Goal: Task Accomplishment & Management: Manage account settings

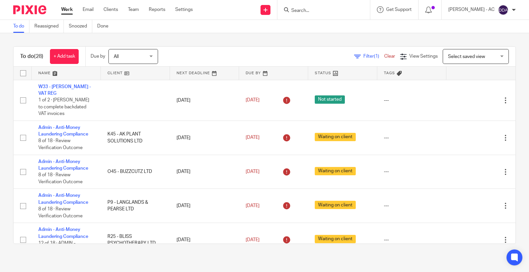
click at [318, 11] on input "Search" at bounding box center [321, 11] width 60 height 6
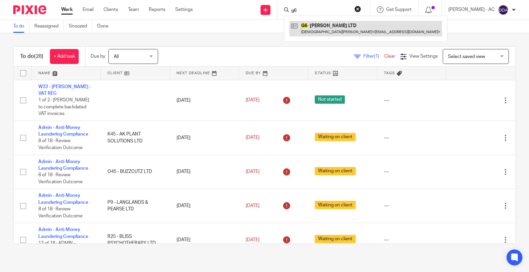
type input "g6"
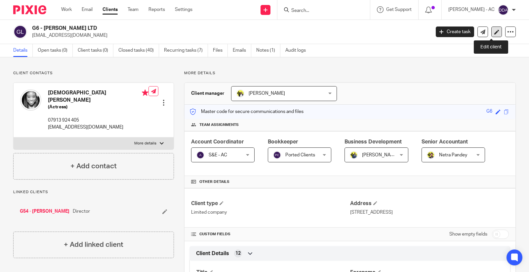
click at [495, 29] on icon at bounding box center [497, 31] width 5 height 5
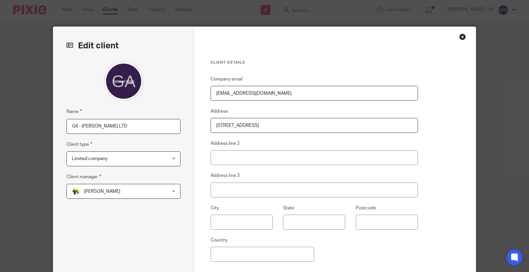
type input "C:\fakepath\Adesuwa Gbinigie.jpg"
click at [160, 71] on div at bounding box center [124, 81] width 114 height 40
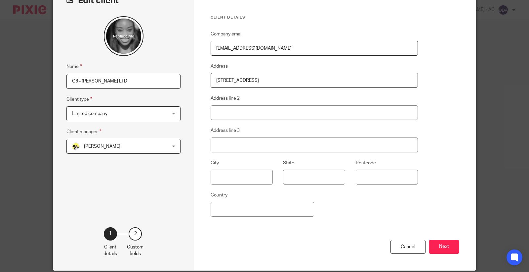
scroll to position [71, 0]
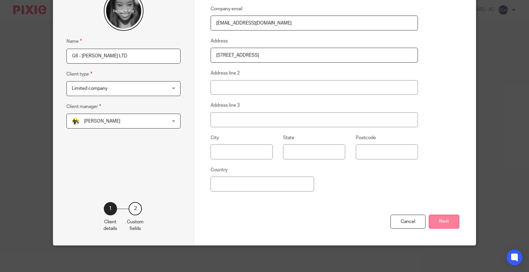
click at [439, 222] on button "Next" at bounding box center [444, 221] width 30 height 14
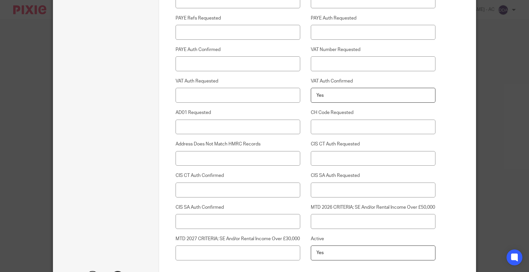
scroll to position [1752, 0]
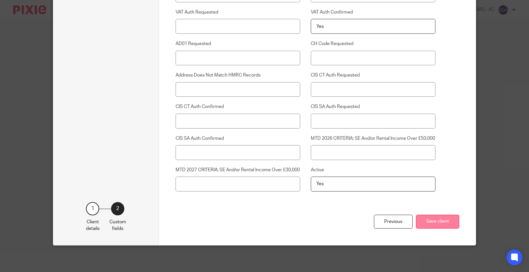
click at [434, 223] on button "Save client" at bounding box center [437, 221] width 43 height 14
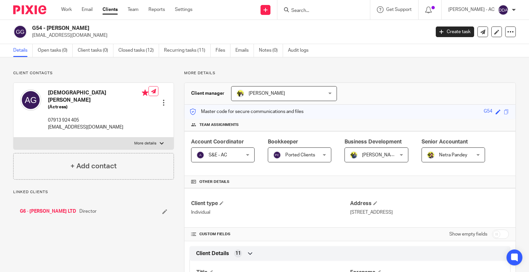
click at [161, 99] on div at bounding box center [163, 102] width 7 height 7
click at [133, 108] on link "Edit contact" at bounding box center [132, 108] width 63 height 10
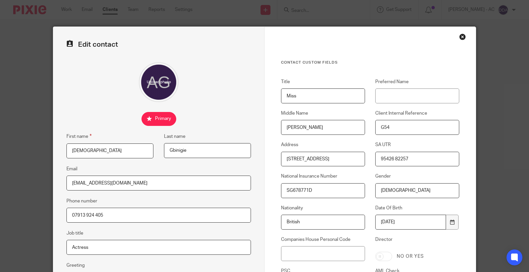
type input "C:\fakepath\[PERSON_NAME].jpg"
click at [200, 94] on div at bounding box center [159, 82] width 185 height 40
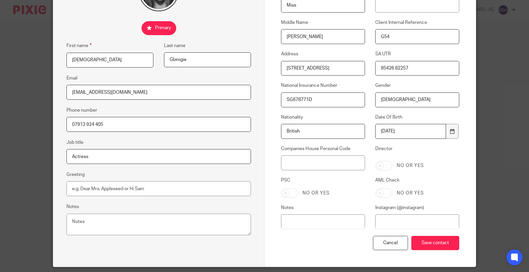
scroll to position [112, 0]
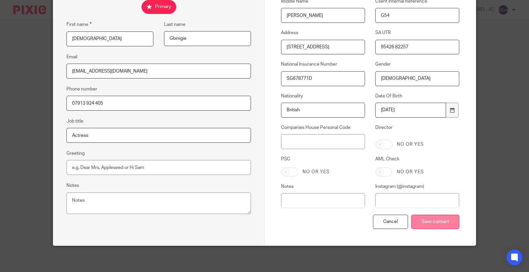
click at [432, 223] on input "Save contact" at bounding box center [436, 221] width 48 height 14
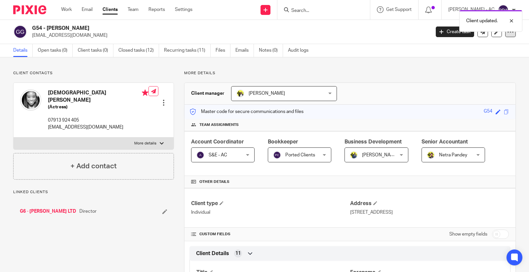
click at [508, 32] on icon at bounding box center [511, 31] width 7 height 7
click at [510, 24] on div "Client updated." at bounding box center [522, 21] width 63 height 22
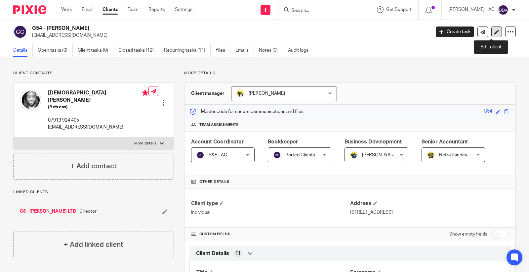
click at [495, 31] on icon at bounding box center [497, 31] width 5 height 5
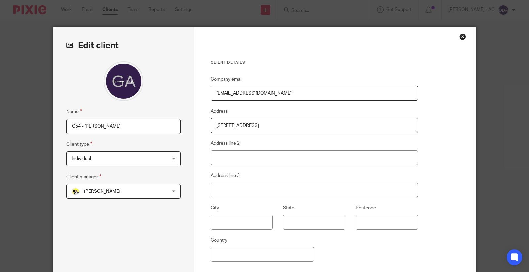
type input "C:\fakepath\Adesuwa Gbinigie.jpg"
click at [146, 86] on div at bounding box center [124, 81] width 114 height 40
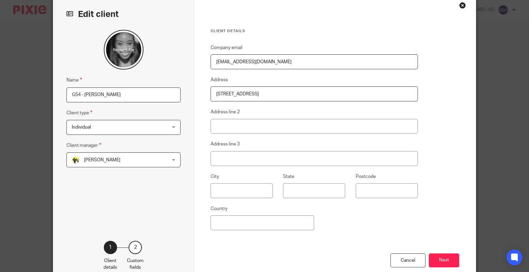
scroll to position [71, 0]
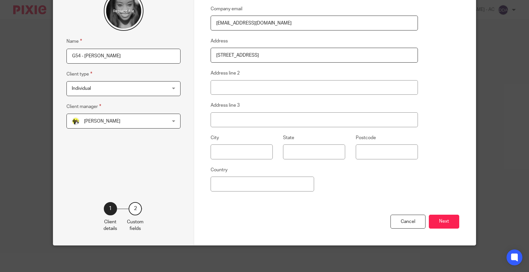
click at [452, 229] on div "Cancel Next" at bounding box center [335, 229] width 249 height 31
drag, startPoint x: 449, startPoint y: 220, endPoint x: 445, endPoint y: 220, distance: 4.6
click at [446, 220] on button "Next" at bounding box center [444, 221] width 30 height 14
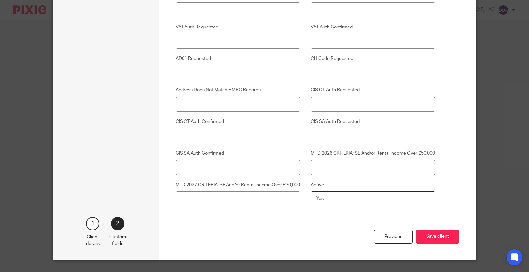
scroll to position [1752, 0]
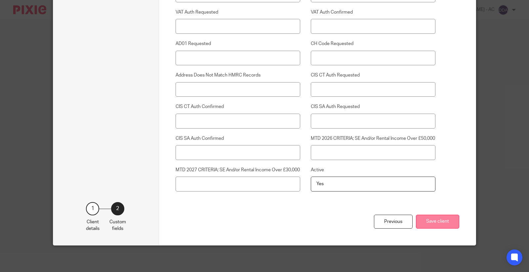
click at [427, 218] on button "Save client" at bounding box center [437, 221] width 43 height 14
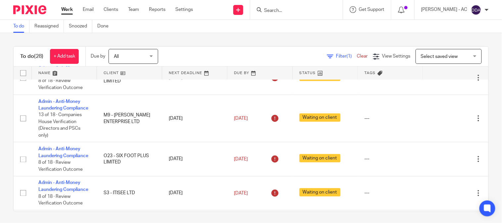
scroll to position [294, 0]
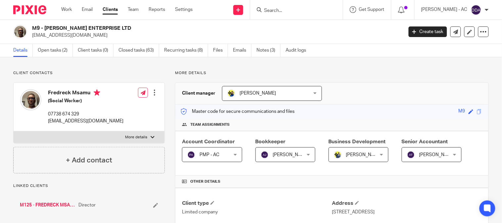
scroll to position [257, 0]
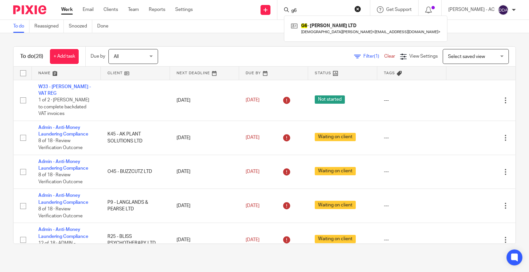
click at [361, 8] on button "reset" at bounding box center [358, 9] width 7 height 7
click at [267, 11] on link at bounding box center [262, 10] width 10 height 10
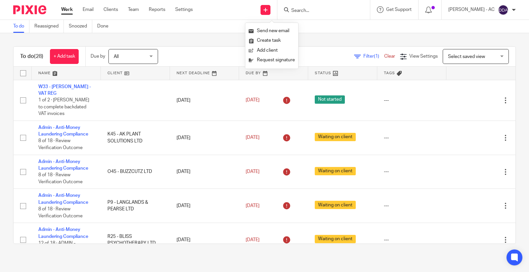
drag, startPoint x: 336, startPoint y: 11, endPoint x: 325, endPoint y: 5, distance: 13.5
click at [335, 11] on input "Search" at bounding box center [321, 11] width 60 height 6
drag, startPoint x: 320, startPoint y: 5, endPoint x: 305, endPoint y: 11, distance: 15.6
click at [305, 11] on input "Search" at bounding box center [321, 11] width 60 height 6
paste input "DWAYNE EWERS"
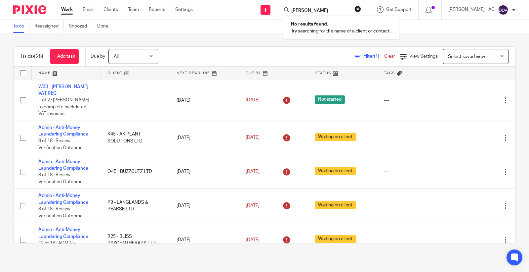
type input "DWAYNE EWERS"
drag, startPoint x: 256, startPoint y: 34, endPoint x: 263, endPoint y: 22, distance: 13.6
click at [255, 34] on div "To do (28) + Add task Due by All All Today Tomorrow This week Next week This mo…" at bounding box center [264, 145] width 529 height 224
click at [270, 12] on link at bounding box center [266, 10] width 10 height 10
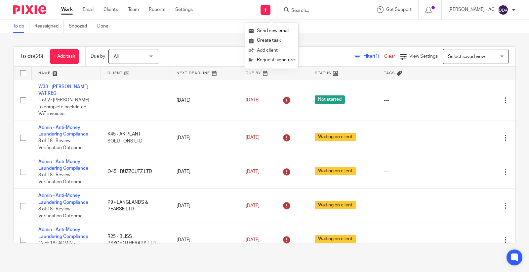
click at [269, 50] on link "Add client" at bounding box center [272, 51] width 46 height 10
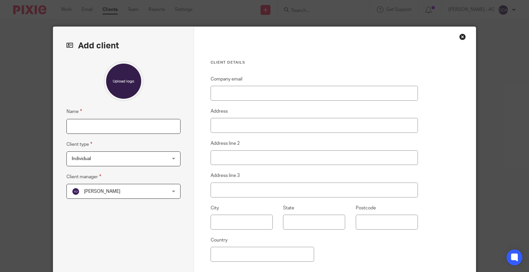
drag, startPoint x: 86, startPoint y: 129, endPoint x: 89, endPoint y: 128, distance: 3.4
click at [86, 129] on input "Name" at bounding box center [124, 126] width 114 height 15
paste input "T17 - [PERSON_NAME]"
type input "T17 - [PERSON_NAME]"
click at [117, 192] on span "[PERSON_NAME]" at bounding box center [115, 191] width 87 height 14
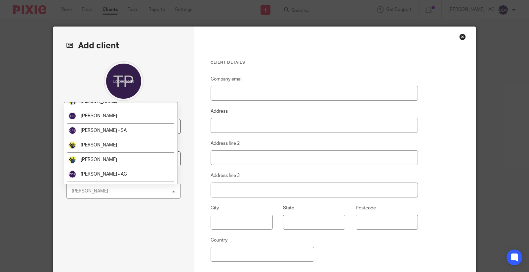
scroll to position [147, 0]
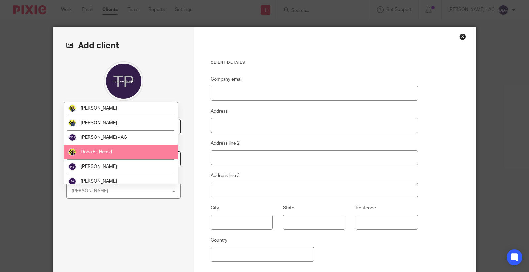
click at [100, 150] on span "Doha EL Hamid" at bounding box center [96, 152] width 31 height 5
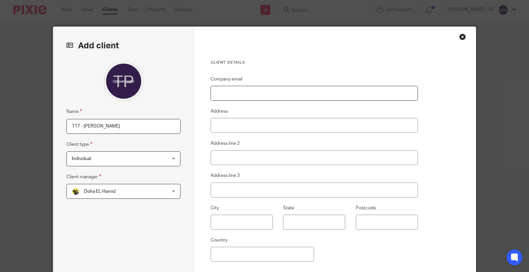
click at [342, 87] on input "Company email" at bounding box center [314, 93] width 207 height 15
paste input "[EMAIL_ADDRESS][DOMAIN_NAME]"
type input "[EMAIL_ADDRESS][DOMAIN_NAME]"
click at [238, 125] on input "Address" at bounding box center [314, 125] width 207 height 15
paste input "222 Prince Regent Lane London E13 8SE"
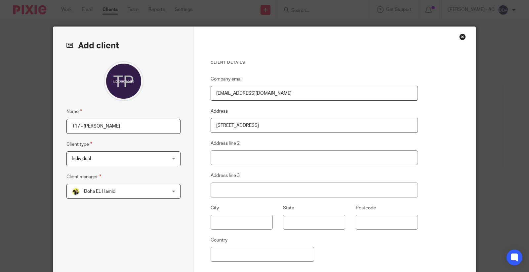
click at [279, 123] on input "222 Prince Regent Lane London E13 8SE" at bounding box center [314, 125] width 207 height 15
drag, startPoint x: 319, startPoint y: 127, endPoint x: 198, endPoint y: 130, distance: 121.8
click at [198, 130] on div "Client details Company email pandjsparklingardens@gmail.com Address 222 Prince …" at bounding box center [335, 171] width 282 height 288
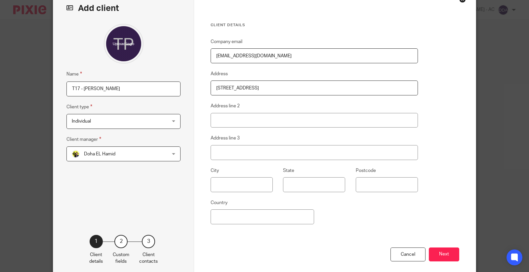
scroll to position [71, 0]
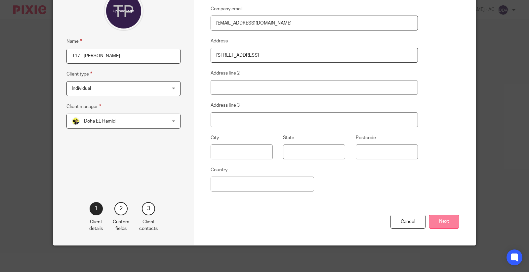
type input "222 Prince Regent Lane, London, E13 8SE"
click at [436, 219] on button "Next" at bounding box center [444, 221] width 30 height 14
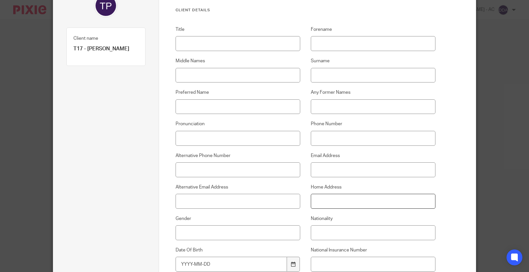
click at [334, 199] on input "Home Address" at bounding box center [373, 201] width 125 height 15
paste input "222 Prince Regent Lane, London, E13 8SE"
type input "222 Prince Regent Lane, London, E13 8SE"
click at [270, 44] on input "Title" at bounding box center [238, 43] width 125 height 15
paste input "Mr"
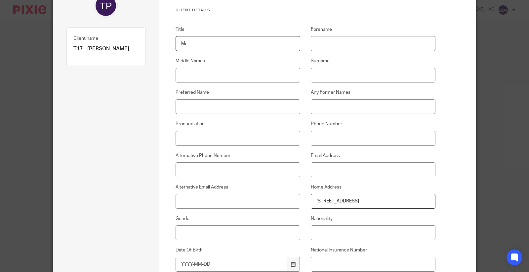
type input "Mr"
click at [341, 47] on input "Forename" at bounding box center [373, 43] width 125 height 15
paste input "Phillip"
type input "Phillip"
click at [336, 74] on input "Surname" at bounding box center [373, 75] width 125 height 15
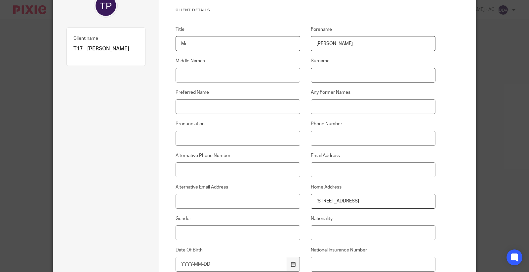
paste input "Turner"
click at [350, 78] on input "Turner+" at bounding box center [373, 75] width 125 height 15
type input "[PERSON_NAME]"
click at [322, 173] on input "Email Address" at bounding box center [373, 169] width 125 height 15
paste input "pandjsparklingardens@gmail.com"
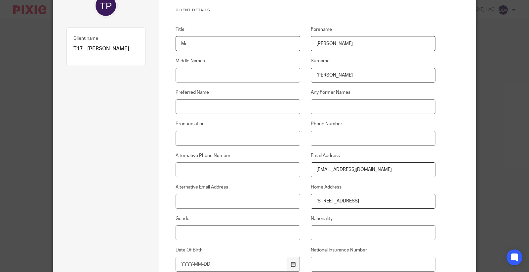
type input "pandjsparklingardens@gmail.com"
click at [206, 168] on input "Alternative Phone Number" at bounding box center [238, 169] width 125 height 15
paste input "07983 448 800"
type input "07983 448 800"
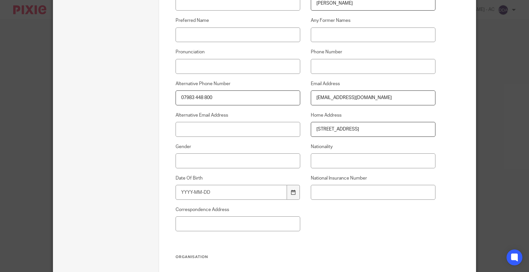
scroll to position [144, 0]
click at [323, 185] on input "National Insurance Number" at bounding box center [373, 190] width 125 height 15
paste input "SL200580A"
type input "SL200580A"
paste input "Male"
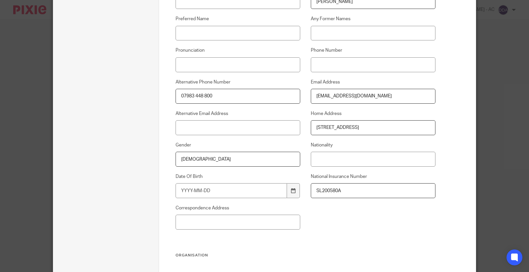
type input "Male"
click at [331, 157] on input "Nationality" at bounding box center [373, 159] width 125 height 15
paste input "British"
type input "British"
click at [242, 188] on input "Date Of Birth" at bounding box center [232, 190] width 112 height 15
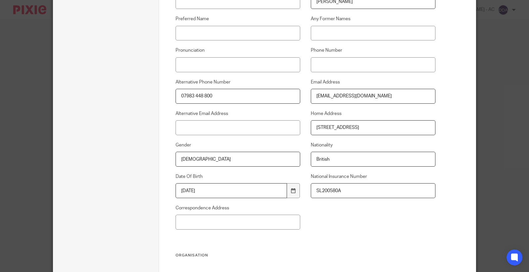
type input "1963-04-22"
drag, startPoint x: 239, startPoint y: 97, endPoint x: 166, endPoint y: 97, distance: 72.1
click at [166, 97] on div "Alternative Phone Number 07983 448 800" at bounding box center [232, 91] width 135 height 25
paste input "07983 448 800"
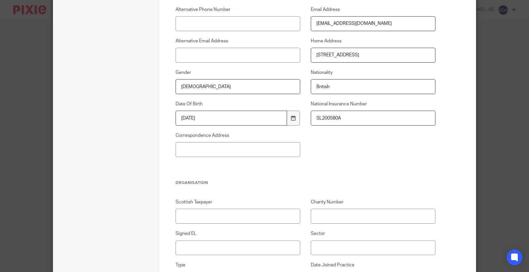
scroll to position [218, 0]
type input "07983 448 800"
click at [201, 246] on input "Signed EL" at bounding box center [238, 246] width 125 height 15
type input "Sent - 13-10-2025"
click at [333, 241] on input "Sector" at bounding box center [373, 246] width 125 height 15
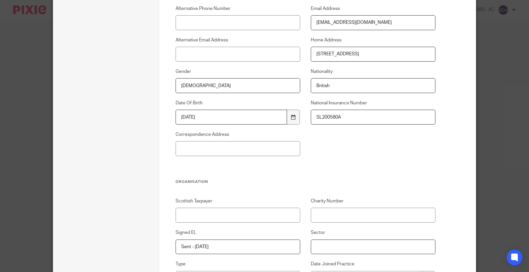
paste input "Cleaning"
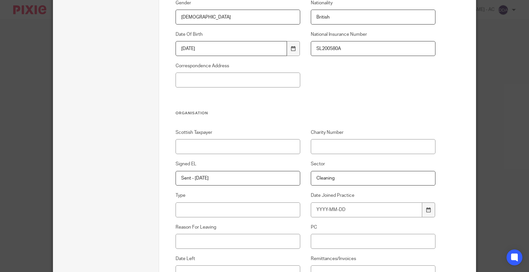
scroll to position [291, 0]
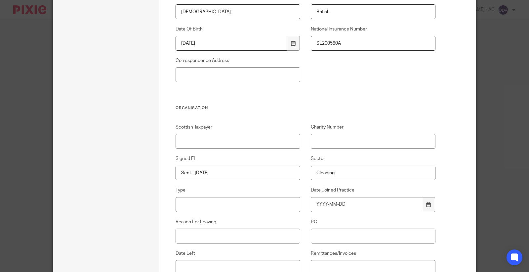
type input "Cleaning"
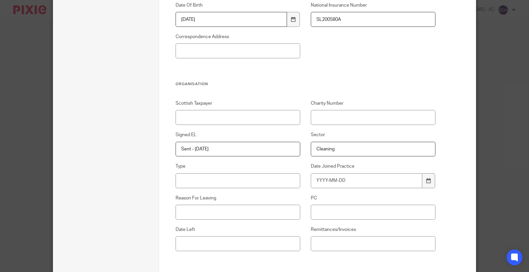
scroll to position [328, 0]
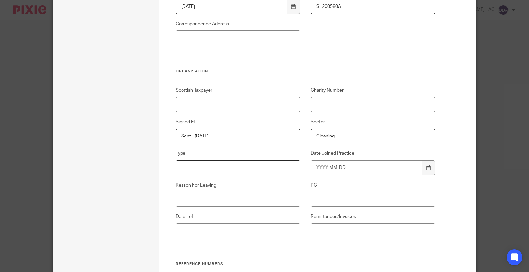
click at [186, 162] on input "Type" at bounding box center [238, 167] width 125 height 15
paste input "SME"
type input "SME"
click at [325, 164] on input "Date Joined Practice" at bounding box center [367, 167] width 112 height 15
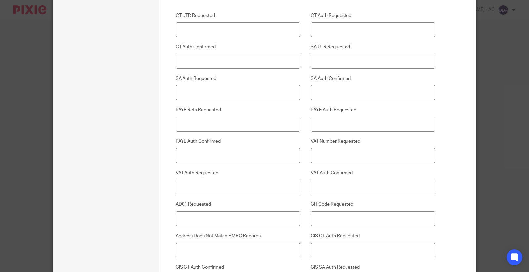
scroll to position [1578, 0]
type input "[DATE]"
click at [315, 64] on input "SA UTR Requested" at bounding box center [373, 60] width 125 height 15
type input "Need to ask client - 13-10-2025"
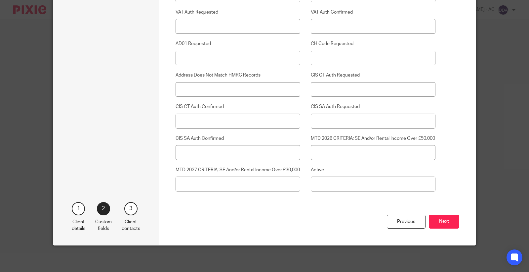
scroll to position [1752, 0]
click at [445, 221] on button "Next" at bounding box center [444, 221] width 30 height 14
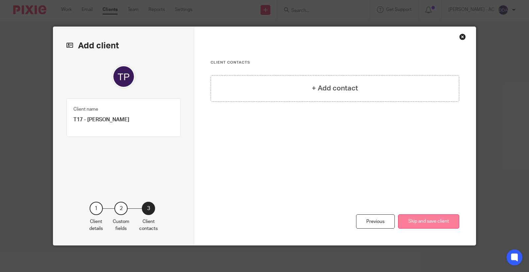
click at [429, 220] on button "Skip and save client" at bounding box center [428, 221] width 61 height 14
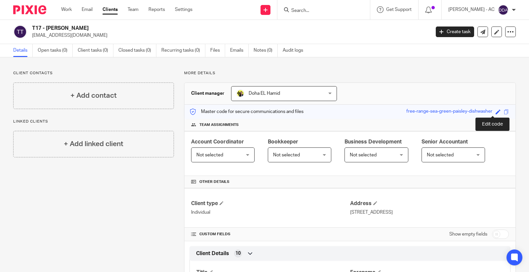
click at [496, 114] on span at bounding box center [498, 111] width 5 height 5
paste input "T17"
type input "T17"
click at [481, 114] on link "Save" at bounding box center [486, 111] width 10 height 7
type input "T17"
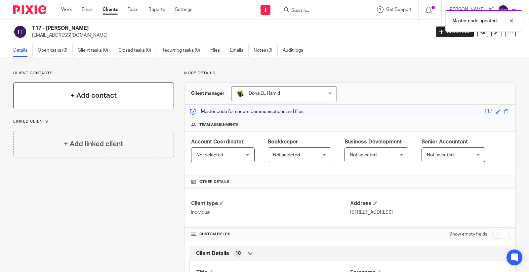
click at [80, 95] on h4 "+ Add contact" at bounding box center [93, 95] width 46 height 10
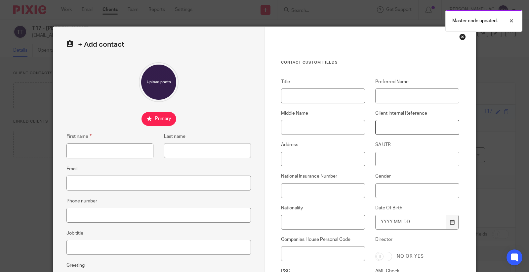
click at [392, 129] on input "Client Internal Reference" at bounding box center [418, 127] width 84 height 15
paste input "T17"
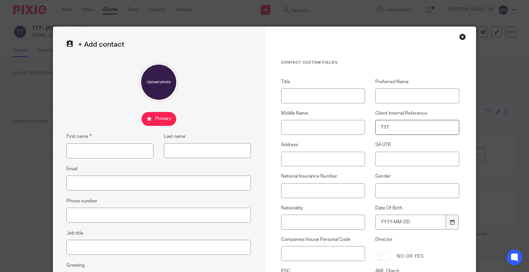
type input "T17"
click at [301, 94] on input "Title" at bounding box center [323, 95] width 84 height 15
paste input "Mr"
type input "Mr"
click at [72, 147] on input "First name" at bounding box center [110, 150] width 87 height 15
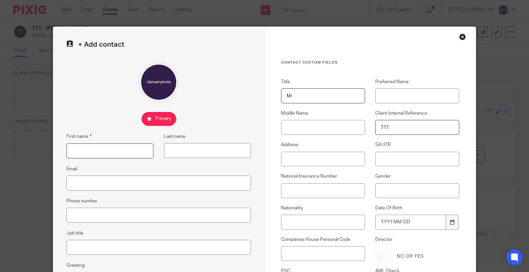
paste input "Phillip"
type input "Phillip"
click at [219, 151] on input "Last name" at bounding box center [207, 150] width 87 height 15
paste input "Turner"
type input "Turner"
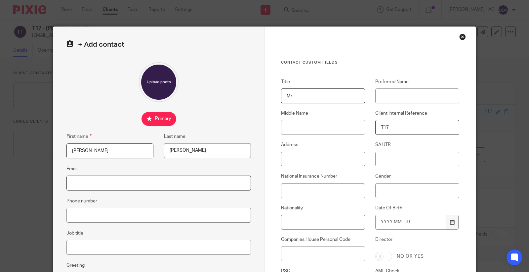
click at [89, 186] on input "Email" at bounding box center [159, 182] width 185 height 15
paste input "[EMAIL_ADDRESS][DOMAIN_NAME]"
type input "[EMAIL_ADDRESS][DOMAIN_NAME]"
click at [73, 213] on input "Phone number" at bounding box center [159, 214] width 185 height 15
paste input "07983 448 800"
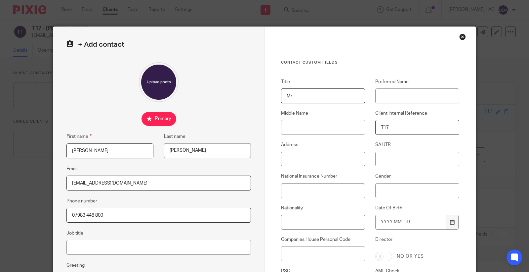
type input "07983 448 800"
click at [91, 249] on input "Job title" at bounding box center [159, 247] width 185 height 15
paste input "Window Cleaner"
type input "Window Cleaner"
click at [415, 191] on input "Gender" at bounding box center [418, 190] width 84 height 15
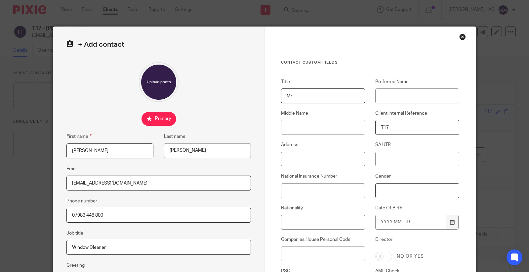
paste input "Male"
type input "Male"
click at [337, 191] on input "National Insurance Number" at bounding box center [323, 190] width 84 height 15
paste input "SL200580A"
type input "SL200580A"
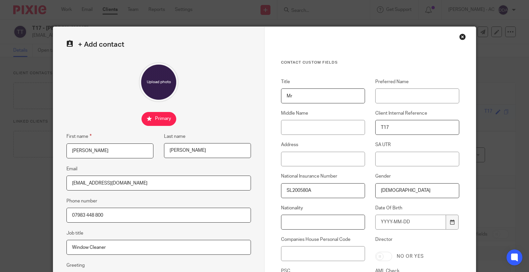
click at [322, 224] on input "Nationality" at bounding box center [323, 221] width 84 height 15
paste input "British"
type input "British"
drag, startPoint x: 306, startPoint y: 161, endPoint x: 309, endPoint y: 159, distance: 4.0
click at [306, 161] on input "Address" at bounding box center [323, 159] width 84 height 15
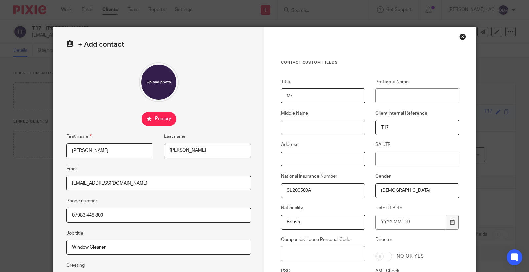
paste input "222 Prince Regent Lane London E13 8SE"
click at [339, 157] on input "222 Prince Regent Lane London E13 8SE" at bounding box center [323, 159] width 84 height 15
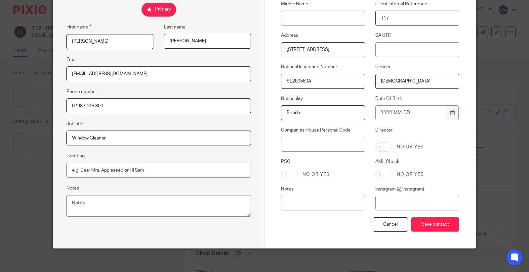
scroll to position [112, 0]
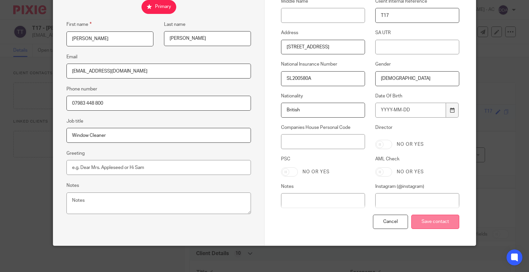
type input "222 Prince Regent Lane, London, E13 8SE"
click at [429, 220] on input "Save contact" at bounding box center [436, 221] width 48 height 14
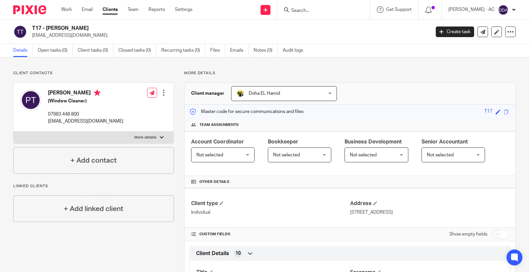
click at [229, 150] on span "Not selected" at bounding box center [220, 155] width 46 height 14
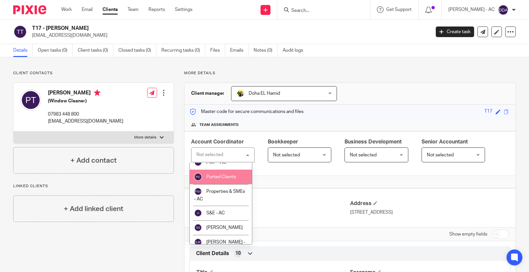
scroll to position [441, 0]
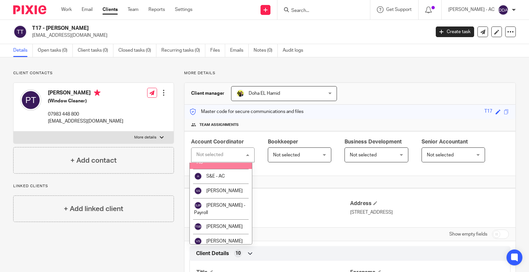
click at [217, 169] on li "Properties & SMEs - AC" at bounding box center [221, 158] width 62 height 22
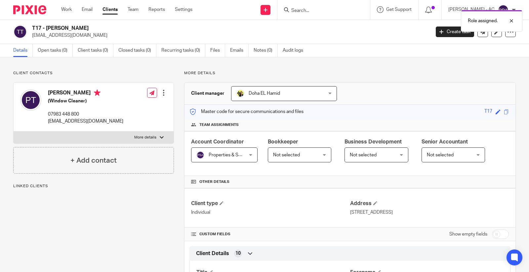
drag, startPoint x: 289, startPoint y: 151, endPoint x: 272, endPoint y: 158, distance: 18.1
click at [287, 153] on span "Not selected" at bounding box center [296, 155] width 46 height 14
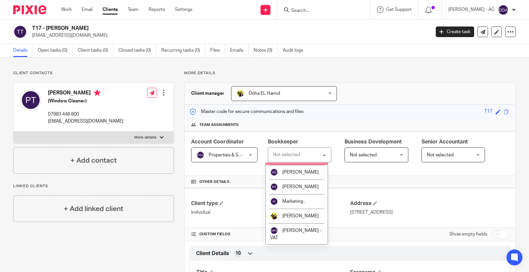
scroll to position [294, 0]
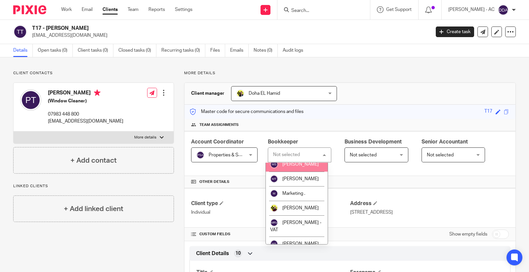
click at [303, 166] on span "[PERSON_NAME]" at bounding box center [301, 164] width 36 height 5
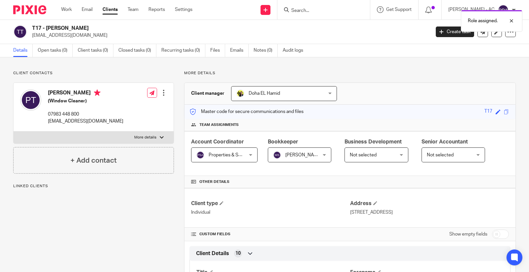
click at [432, 151] on span "Not selected" at bounding box center [450, 155] width 46 height 14
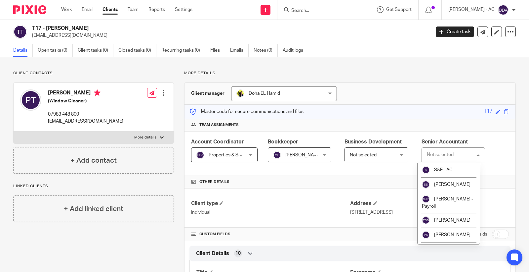
scroll to position [437, 0]
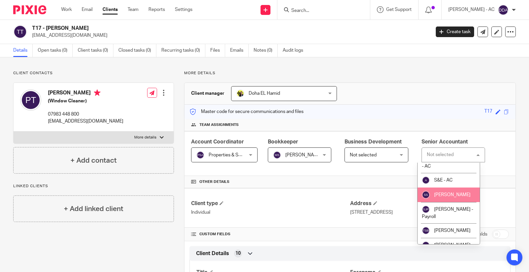
click at [460, 197] on span "[PERSON_NAME]" at bounding box center [452, 194] width 36 height 5
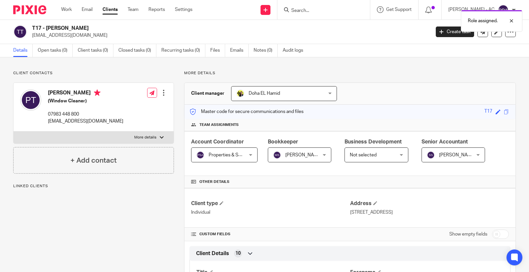
click at [371, 155] on span "Not selected" at bounding box center [363, 155] width 27 height 5
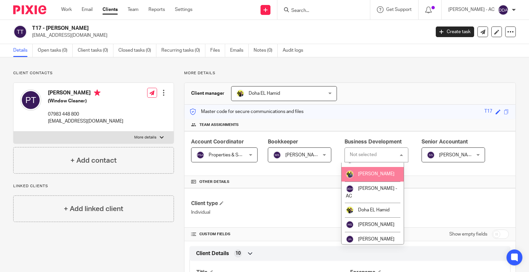
scroll to position [184, 0]
click at [379, 175] on span "[PERSON_NAME]" at bounding box center [376, 173] width 36 height 5
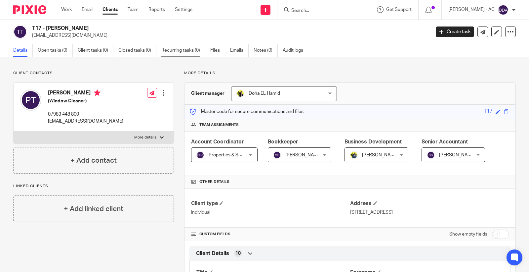
click at [188, 52] on link "Recurring tasks (0)" at bounding box center [183, 50] width 44 height 13
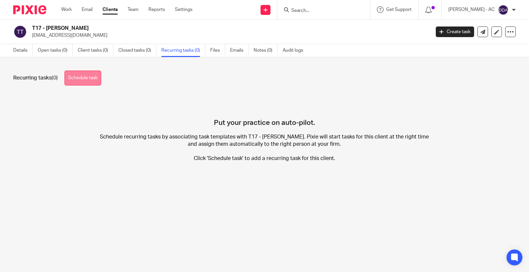
click at [88, 79] on link "Schedule task" at bounding box center [83, 77] width 37 height 15
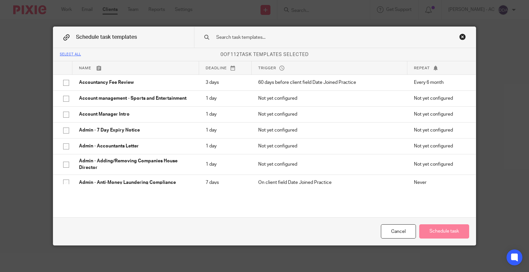
click at [231, 33] on div at bounding box center [335, 37] width 282 height 21
click at [227, 38] on input "text" at bounding box center [325, 37] width 218 height 7
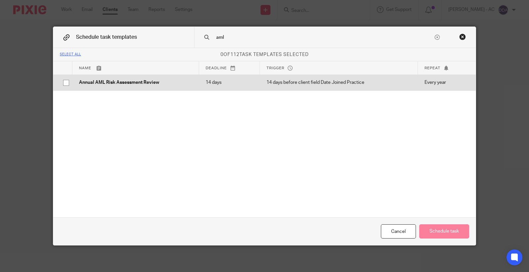
type input "aml"
click at [144, 84] on p "Annual AML Risk Assessment Review" at bounding box center [135, 82] width 113 height 7
checkbox input "true"
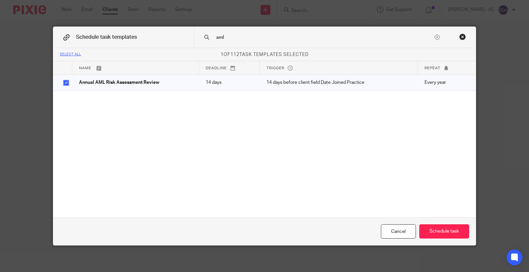
drag, startPoint x: 243, startPoint y: 35, endPoint x: 197, endPoint y: 41, distance: 46.7
click at [197, 41] on div "aml" at bounding box center [335, 37] width 282 height 21
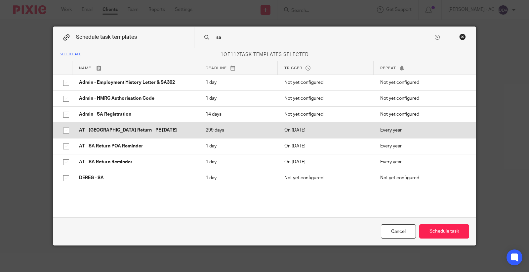
type input "sa"
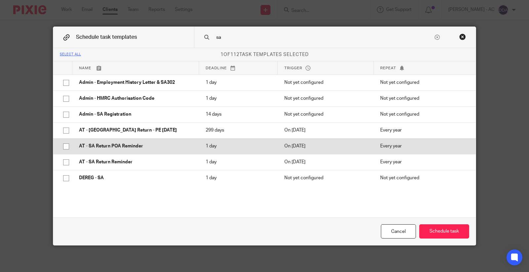
drag, startPoint x: 71, startPoint y: 126, endPoint x: 73, endPoint y: 140, distance: 14.0
click at [74, 126] on td "AT - SA Return - PE 05-04-2025" at bounding box center [135, 130] width 127 height 16
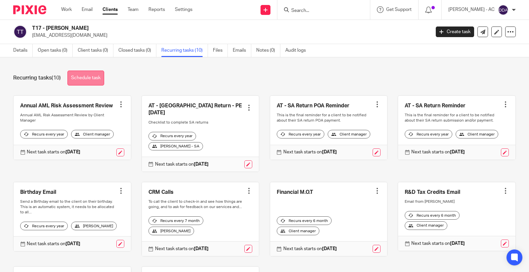
click at [95, 79] on link "Schedule task" at bounding box center [85, 77] width 37 height 15
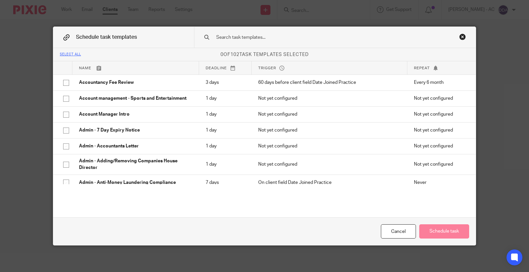
drag, startPoint x: 239, startPoint y: 36, endPoint x: 233, endPoint y: 40, distance: 7.3
click at [239, 36] on input "text" at bounding box center [325, 37] width 218 height 7
type input "y"
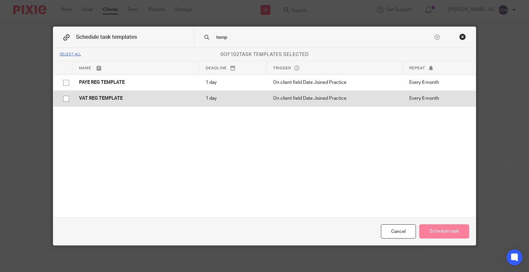
type input "temp"
click at [116, 98] on p "VAT REG TEMPLATE" at bounding box center [135, 98] width 113 height 7
checkbox input "true"
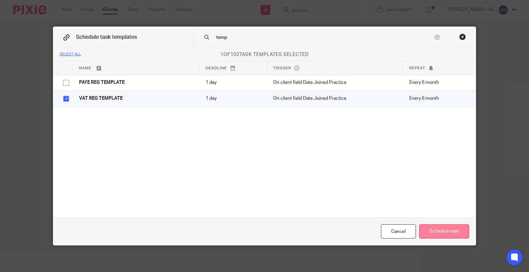
click at [443, 232] on button "Schedule task" at bounding box center [445, 231] width 50 height 14
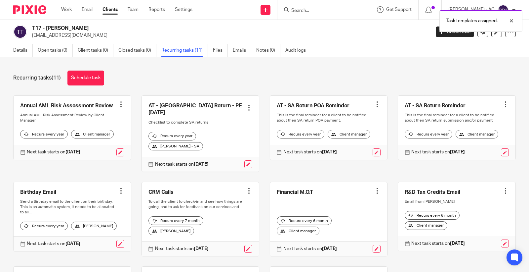
click at [12, 51] on div "Details Open tasks (0) Client tasks (0) Closed tasks (0) Recurring tasks (11) F…" at bounding box center [161, 50] width 323 height 13
click at [20, 50] on link "Details" at bounding box center [23, 50] width 20 height 13
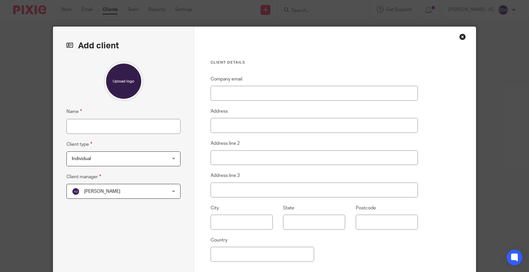
click at [460, 36] on div "Close this dialog window" at bounding box center [463, 36] width 7 height 7
click at [461, 36] on div "Close this dialog window" at bounding box center [463, 36] width 7 height 7
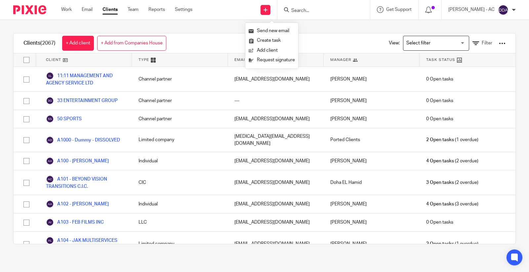
click at [322, 9] on input "Search" at bounding box center [321, 11] width 60 height 6
paste input "VISION JOURNEY GLOBAL LOGISTICS LIMITED"
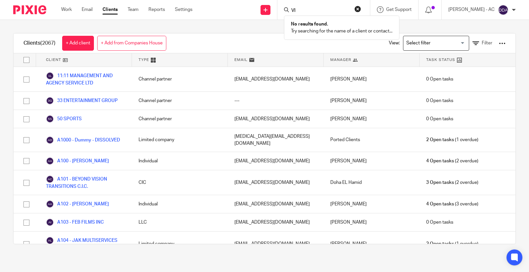
type input "V"
click at [271, 12] on link at bounding box center [266, 10] width 10 height 10
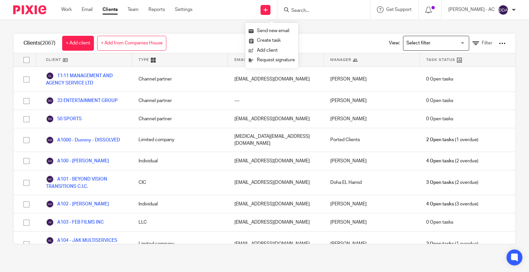
click at [330, 12] on input "Search" at bounding box center [321, 11] width 60 height 6
paste input "VISION JOURNEY GLOBAL LOGISTICS LIMITED"
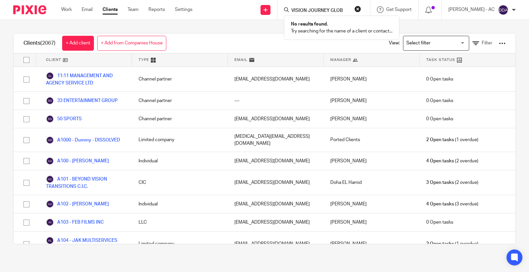
type input "VISION JOURNEY GLOB"
click at [237, 31] on div "Clients (2067) + Add client + Add from Companies House View: Loading... Filter …" at bounding box center [264, 138] width 529 height 237
click at [473, 43] on icon at bounding box center [476, 43] width 7 height 7
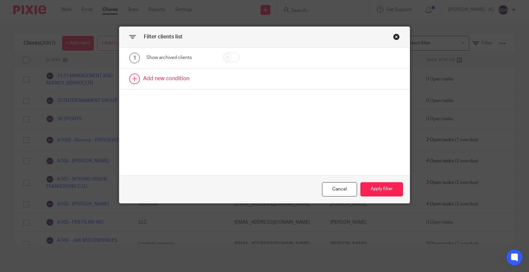
drag, startPoint x: 228, startPoint y: 54, endPoint x: 252, endPoint y: 72, distance: 30.5
click at [228, 54] on input "checkbox" at bounding box center [231, 57] width 17 height 9
checkbox input "true"
click at [381, 190] on button "Apply filter" at bounding box center [382, 189] width 43 height 14
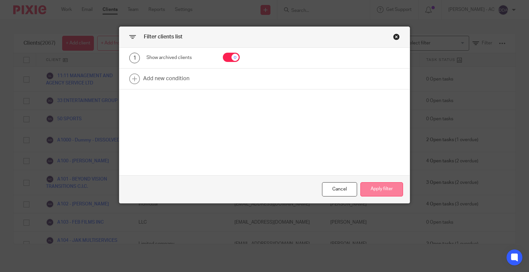
click at [374, 192] on button "Apply filter" at bounding box center [382, 189] width 43 height 14
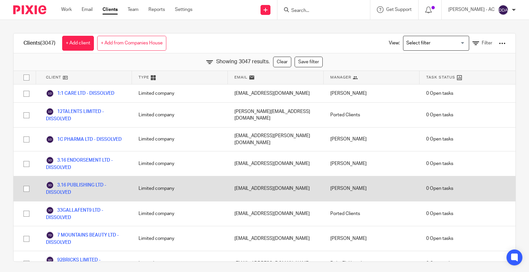
scroll to position [58838, 0]
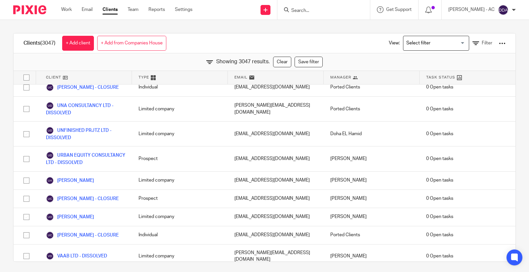
click at [305, 9] on input "Search" at bounding box center [321, 11] width 60 height 6
click at [336, 7] on form at bounding box center [326, 10] width 70 height 8
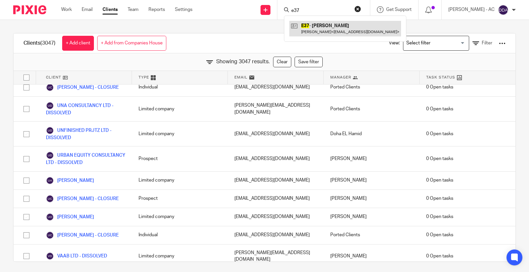
type input "e37"
click at [361, 8] on button "reset" at bounding box center [358, 9] width 7 height 7
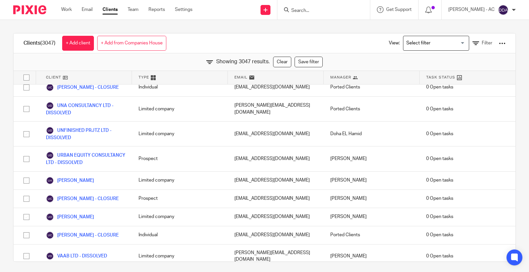
click at [326, 13] on input "Search" at bounding box center [321, 11] width 60 height 6
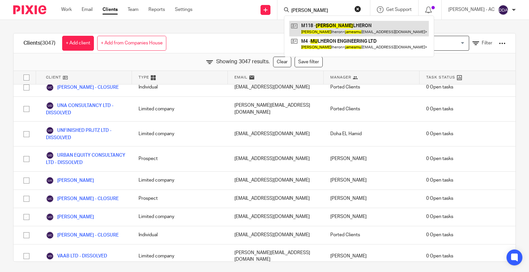
type input "james mu"
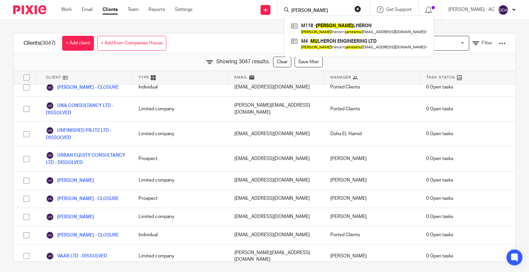
click at [361, 8] on button "reset" at bounding box center [358, 9] width 7 height 7
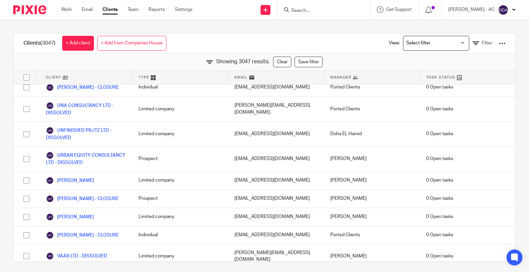
click at [333, 8] on input "Search" at bounding box center [321, 11] width 60 height 6
paste input "olaaworetan@gmail.com"
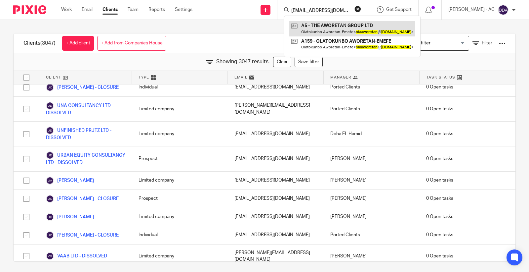
type input "olaaworetan@gmail.com"
click at [361, 6] on button "reset" at bounding box center [358, 9] width 7 height 7
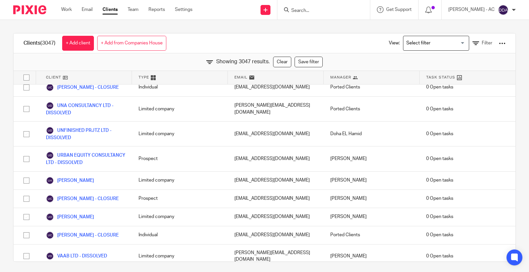
click at [306, 5] on div at bounding box center [324, 10] width 93 height 20
click at [306, 10] on input "Search" at bounding box center [321, 11] width 60 height 6
paste input "G25"
type input "G25"
drag, startPoint x: 347, startPoint y: 6, endPoint x: 263, endPoint y: 6, distance: 83.7
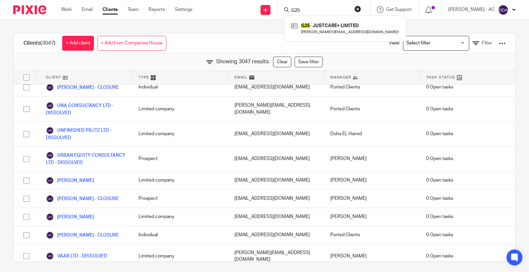
click at [263, 6] on div "Send new email Create task Add client Request signature G25 G25 - JUSTCARE+ LIM…" at bounding box center [365, 10] width 327 height 20
click at [303, 10] on input "Search" at bounding box center [321, 11] width 60 height 6
paste input "ANGELINA GWANGAA"
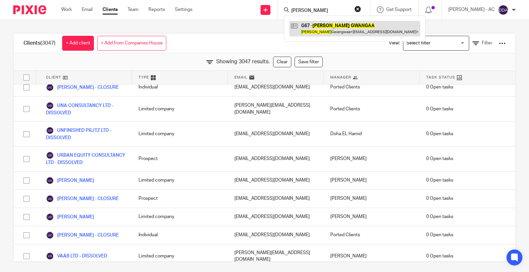
type input "ANGELINA GWANGAA"
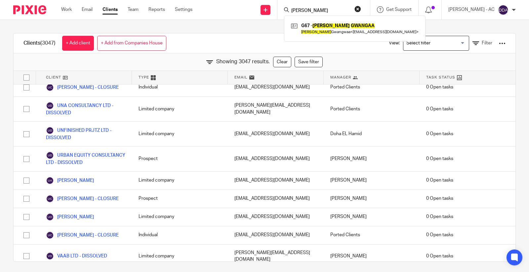
click at [361, 7] on button "reset" at bounding box center [358, 9] width 7 height 7
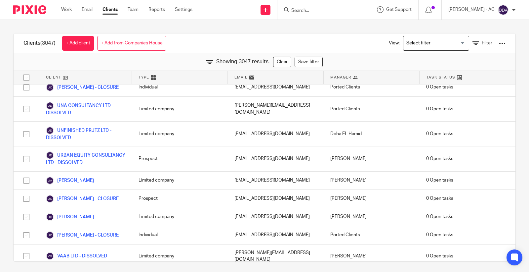
click at [317, 8] on input "Search" at bounding box center [321, 11] width 60 height 6
drag, startPoint x: 314, startPoint y: 8, endPoint x: 310, endPoint y: 10, distance: 4.4
paste input "G75 - KEVIN GRIFFIN"
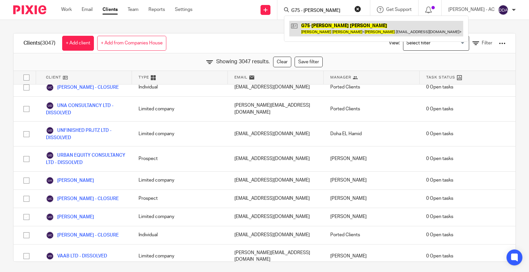
type input "G75 - KEVIN GRIFFIN"
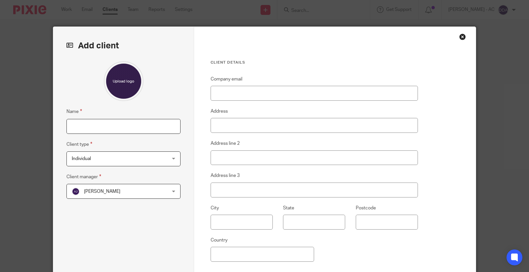
click at [121, 124] on input "Name" at bounding box center [124, 126] width 114 height 15
paste input "E37 - [PERSON_NAME]"
type input "E37 - [PERSON_NAME]"
click at [89, 190] on span "[PERSON_NAME]" at bounding box center [102, 191] width 36 height 5
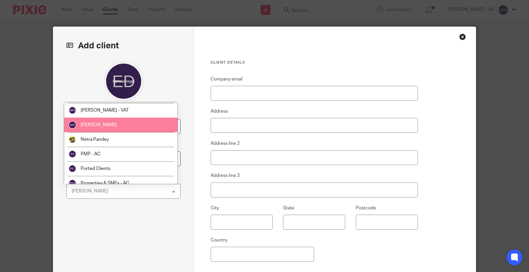
scroll to position [294, 0]
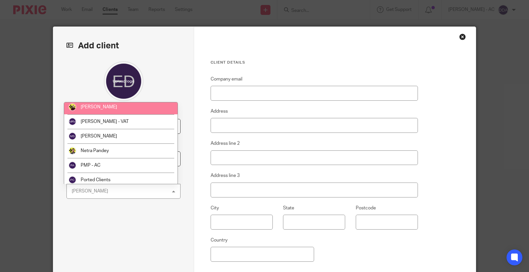
click at [126, 106] on li "[PERSON_NAME]" at bounding box center [120, 107] width 113 height 15
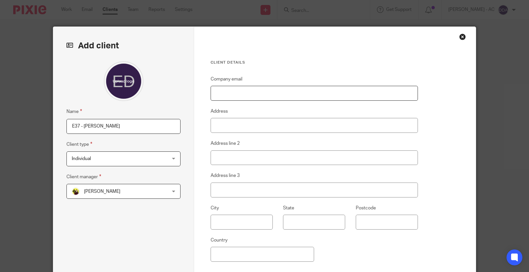
click at [220, 99] on input "Company email" at bounding box center [314, 93] width 207 height 15
paste input "[EMAIL_ADDRESS][DOMAIN_NAME]"
type input "[EMAIL_ADDRESS][DOMAIN_NAME]"
click at [267, 123] on input "Address" at bounding box center [314, 125] width 207 height 15
paste input "[STREET_ADDRESS]"
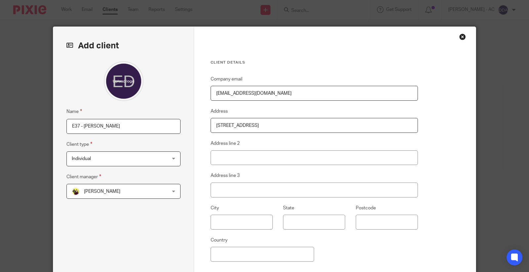
drag, startPoint x: 275, startPoint y: 126, endPoint x: 309, endPoint y: 124, distance: 34.5
click at [277, 124] on input "[STREET_ADDRESS]" at bounding box center [314, 125] width 207 height 15
drag, startPoint x: 308, startPoint y: 124, endPoint x: 187, endPoint y: 134, distance: 121.5
click at [187, 134] on div "Add client Name E37 - [PERSON_NAME] Client type Individual Individual Individua…" at bounding box center [264, 171] width 423 height 288
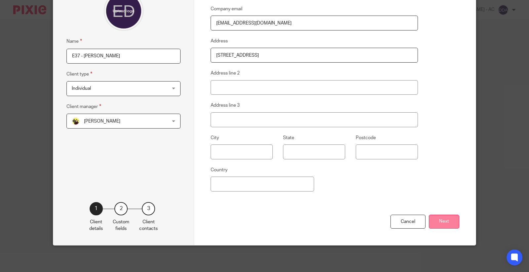
type input "[STREET_ADDRESS]"
click at [432, 217] on button "Next" at bounding box center [444, 221] width 30 height 14
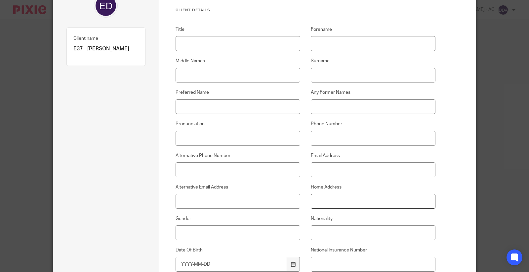
click at [316, 198] on input "Home Address" at bounding box center [373, 201] width 125 height 15
paste input "[STREET_ADDRESS]"
type input "[STREET_ADDRESS]"
click at [214, 38] on input "Title" at bounding box center [238, 43] width 125 height 15
paste input "Mr"
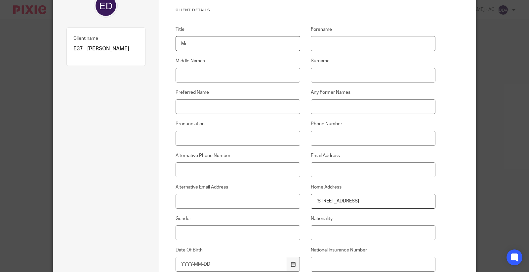
type input "Mr"
click at [333, 45] on input "Forename" at bounding box center [373, 43] width 125 height 15
paste input "[PERSON_NAME]"
type input "[PERSON_NAME]"
click at [245, 84] on div "Title Mr [PERSON_NAME] Middle Names Surname Preferred Name Any Former Names Pro…" at bounding box center [300, 176] width 271 height 300
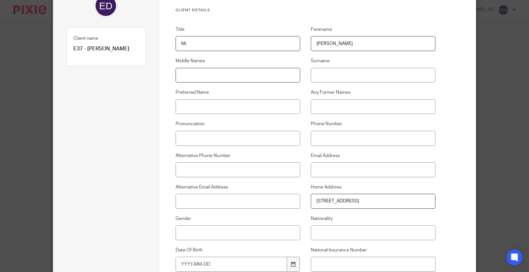
click at [243, 75] on input "Middle Names" at bounding box center [238, 75] width 125 height 15
paste input "[PERSON_NAME]"
type input "[PERSON_NAME]"
click at [334, 79] on input "Surname" at bounding box center [373, 75] width 125 height 15
paste input "[PERSON_NAME]"
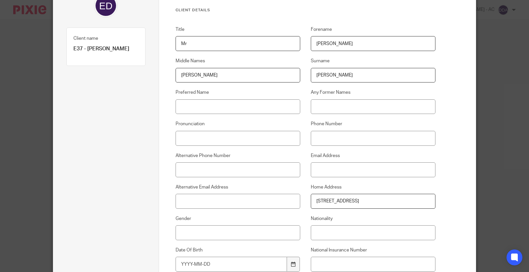
type input "[PERSON_NAME]"
click at [329, 140] on input "Phone Number" at bounding box center [373, 138] width 125 height 15
paste input "07446 534 362"
type input "07446 534 362"
click at [365, 168] on input "Email Address" at bounding box center [373, 169] width 125 height 15
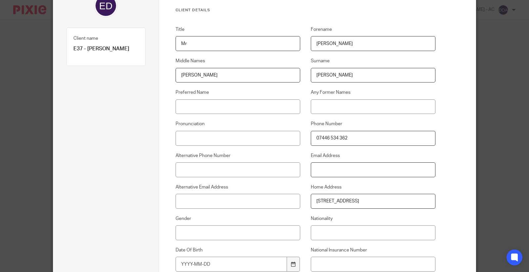
paste input "[EMAIL_ADDRESS][DOMAIN_NAME]"
type input "[EMAIL_ADDRESS][DOMAIN_NAME]"
click at [207, 224] on div "Gender" at bounding box center [232, 227] width 135 height 25
click at [199, 236] on input "Gender" at bounding box center [238, 232] width 125 height 15
paste input "[DEMOGRAPHIC_DATA]"
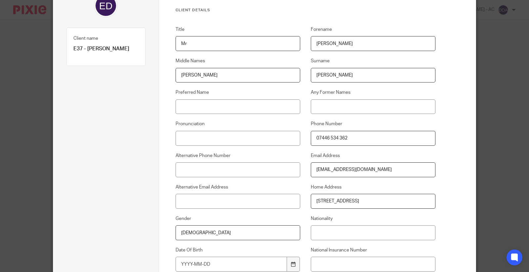
type input "[DEMOGRAPHIC_DATA]"
click at [355, 234] on input "Nationality" at bounding box center [373, 232] width 125 height 15
paste input "British"
type input "British"
click at [377, 256] on input "National Insurance Number" at bounding box center [373, 263] width 125 height 15
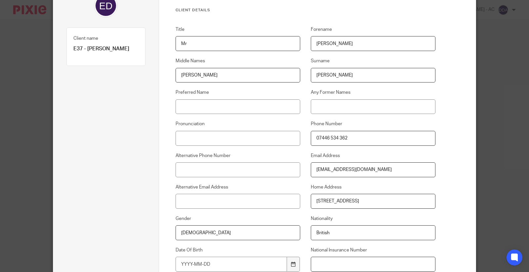
paste input "PG012101B"
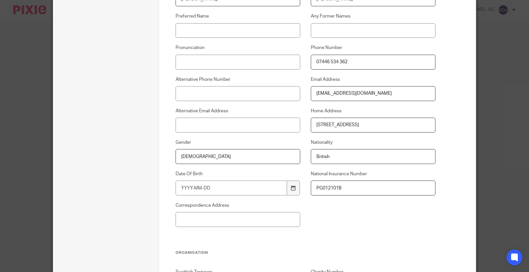
type input "PG012101B"
click at [249, 190] on input "Date Of Birth" at bounding box center [232, 187] width 112 height 15
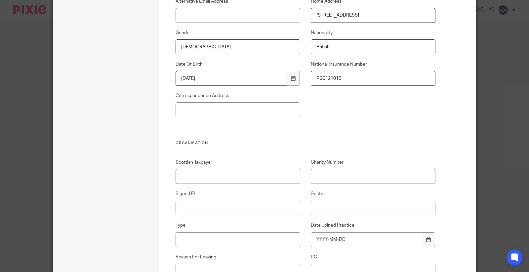
scroll to position [257, 0]
type input "[DATE]"
click at [214, 200] on input "Signed EL" at bounding box center [238, 207] width 125 height 15
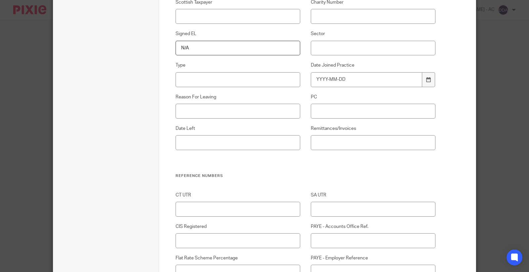
scroll to position [404, 0]
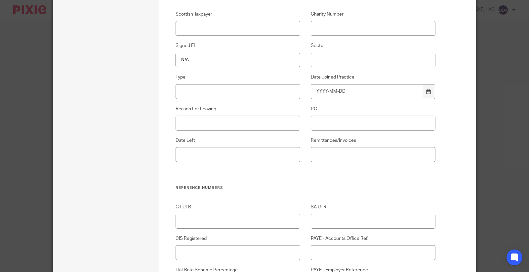
type input "N/A"
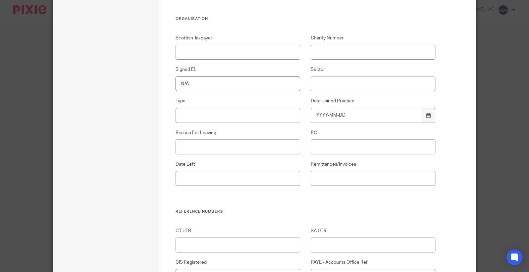
scroll to position [368, 0]
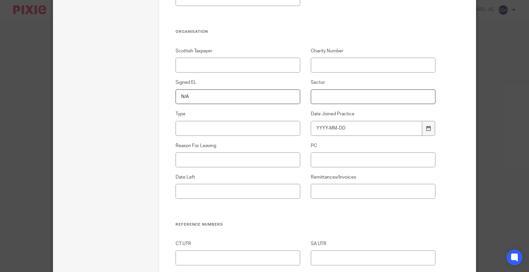
click at [328, 96] on input "Sector" at bounding box center [373, 96] width 125 height 15
paste input "Logistics and Transportation"
type input "Logistics and Transportation"
click at [191, 126] on input "Type" at bounding box center [238, 128] width 125 height 15
paste input "SMEs"
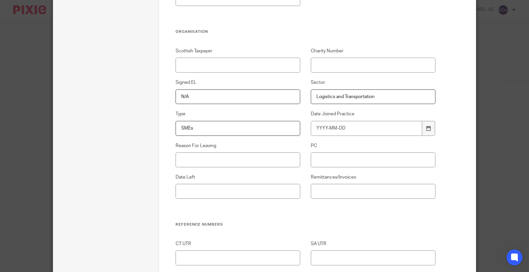
type input "SMEs"
click at [342, 130] on input "Date Joined Practice" at bounding box center [367, 128] width 112 height 15
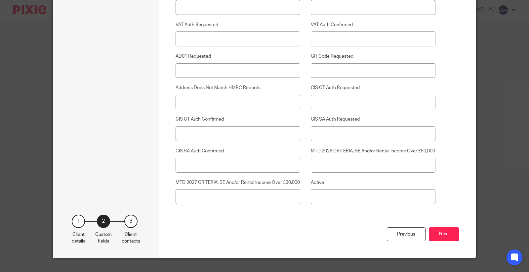
scroll to position [1752, 0]
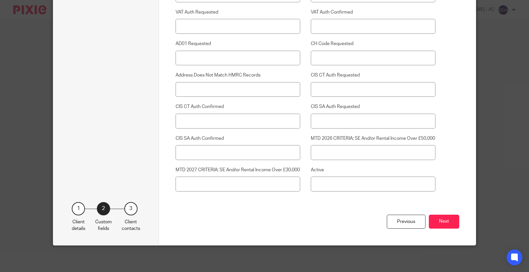
type input "2025-10-13"
click at [441, 214] on div "Previous Next" at bounding box center [318, 229] width 284 height 31
click at [434, 221] on button "Next" at bounding box center [444, 221] width 30 height 14
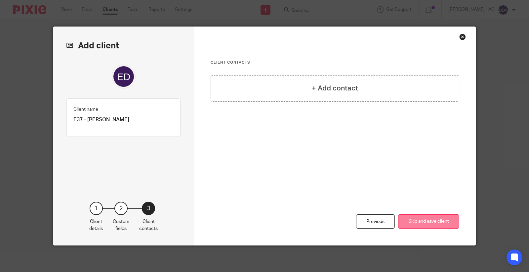
click at [434, 221] on button "Skip and save client" at bounding box center [428, 221] width 61 height 14
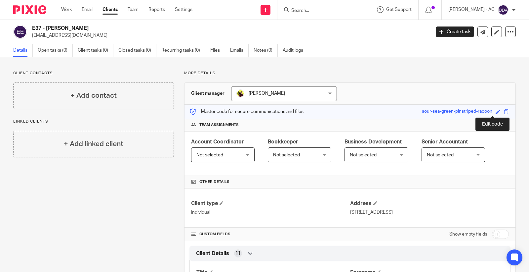
click at [496, 112] on span at bounding box center [498, 111] width 5 height 5
paste input "E37"
drag, startPoint x: 418, startPoint y: 112, endPoint x: 386, endPoint y: 113, distance: 31.4
click at [386, 113] on div "Master code for secure communications and files sour-sea-green-pinstriped-racoo…" at bounding box center [350, 112] width 331 height 14
type input "E37"
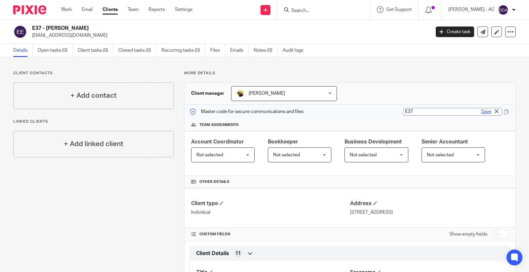
click at [481, 112] on link "Save" at bounding box center [486, 111] width 10 height 7
type input "E37"
click at [153, 100] on div "+ Add contact" at bounding box center [93, 95] width 161 height 26
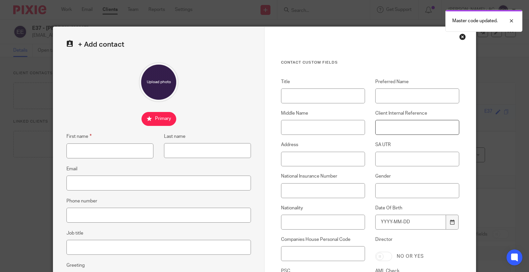
click at [383, 134] on input "Client Internal Reference" at bounding box center [418, 127] width 84 height 15
paste input "E37"
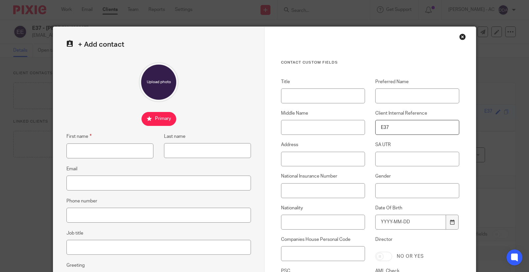
type input "E37"
click at [316, 99] on input "Title" at bounding box center [323, 95] width 84 height 15
paste input "Mr"
type input "Mr"
click at [127, 149] on input "First name" at bounding box center [110, 150] width 87 height 15
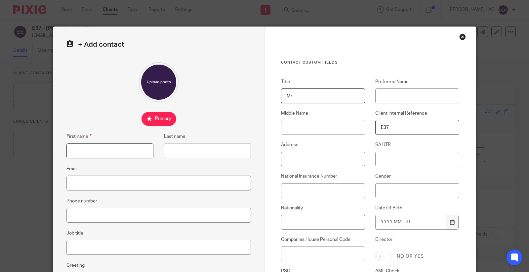
paste input "[PERSON_NAME]"
type input "[PERSON_NAME]"
click at [299, 133] on input "Middle Name" at bounding box center [323, 127] width 84 height 15
paste input "[PERSON_NAME]"
type input "[PERSON_NAME]"
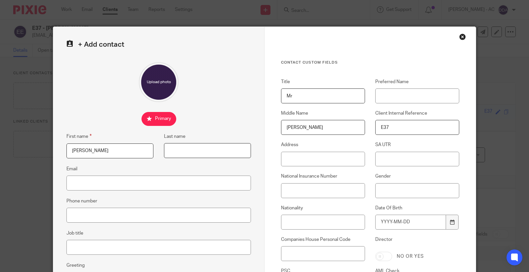
click at [206, 155] on input "Last name" at bounding box center [207, 150] width 87 height 15
paste input "[PERSON_NAME]"
type input "[PERSON_NAME]"
click at [89, 184] on input "Email" at bounding box center [159, 182] width 185 height 15
paste input "[EMAIL_ADDRESS][DOMAIN_NAME]"
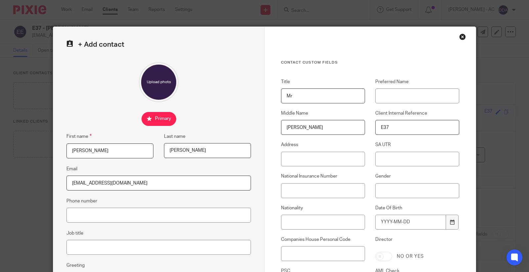
type input "[EMAIL_ADDRESS][DOMAIN_NAME]"
click at [71, 216] on input "Phone number" at bounding box center [159, 214] width 185 height 15
paste input "07446 534 362"
type input "07446 534 362"
click at [118, 247] on input "Job title" at bounding box center [159, 247] width 185 height 15
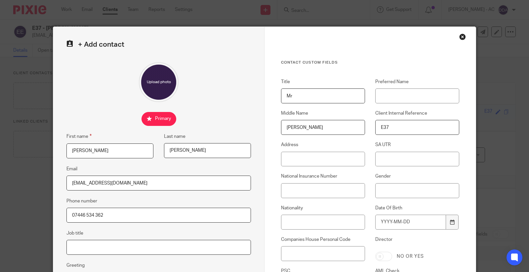
paste input "Courier Driver"
type input "Courier Driver"
click at [286, 158] on input "Address" at bounding box center [323, 159] width 84 height 15
paste input "[STREET_ADDRESS]"
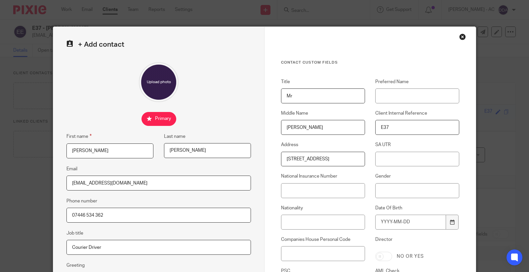
drag, startPoint x: 340, startPoint y: 157, endPoint x: 367, endPoint y: 160, distance: 26.8
click at [341, 157] on input "[STREET_ADDRESS]" at bounding box center [323, 159] width 84 height 15
click at [324, 158] on input "[STREET_ADDRESS]" at bounding box center [323, 159] width 84 height 15
type input "[STREET_ADDRESS]"
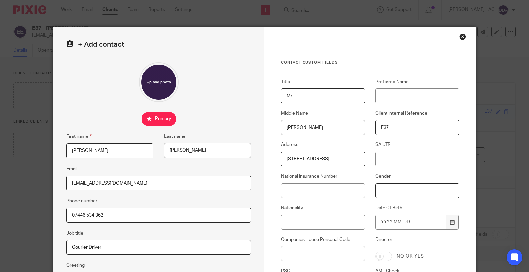
click at [387, 190] on input "Gender" at bounding box center [418, 190] width 84 height 15
paste input "[DEMOGRAPHIC_DATA]"
type input "[DEMOGRAPHIC_DATA]"
click at [339, 222] on input "Nationality" at bounding box center [323, 221] width 84 height 15
paste input "British"
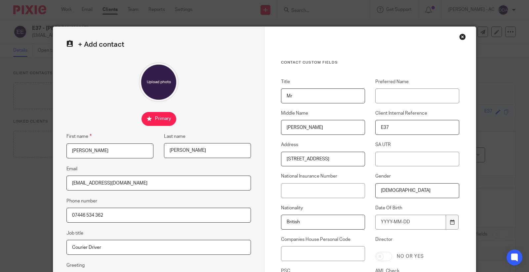
type input "British"
click at [342, 190] on input "National Insurance Number" at bounding box center [323, 190] width 84 height 15
paste input "PG012101B"
type input "PG012101B"
click at [408, 218] on input "Date Of Birth" at bounding box center [411, 221] width 71 height 15
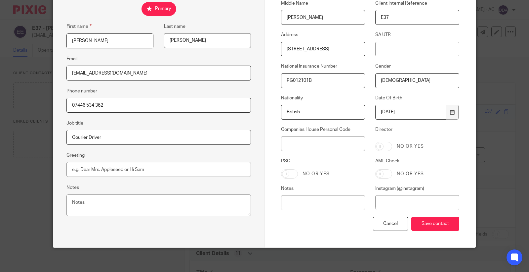
scroll to position [110, 0]
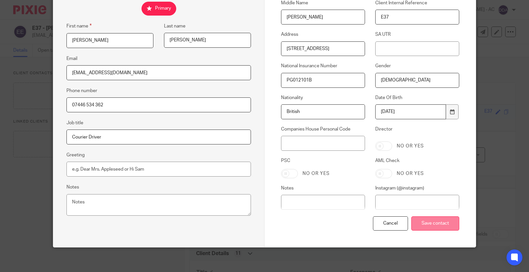
type input "1985-06-25"
click at [425, 225] on input "Save contact" at bounding box center [436, 223] width 48 height 14
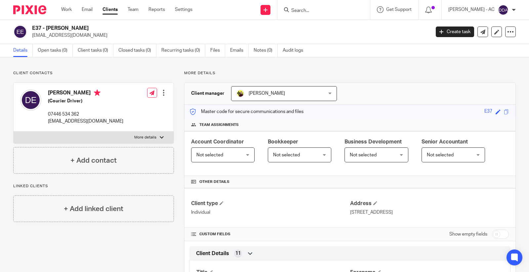
click at [273, 156] on span "Not selected" at bounding box center [286, 155] width 27 height 5
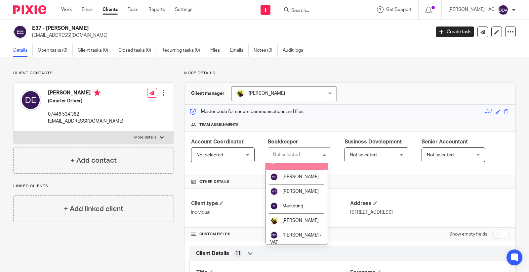
scroll to position [294, 0]
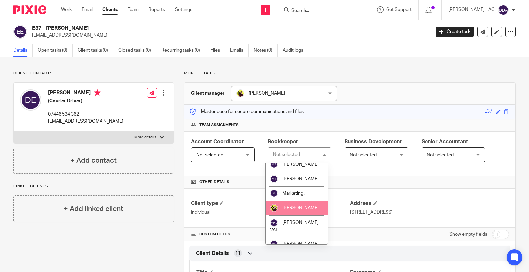
click at [296, 210] on span "[PERSON_NAME]" at bounding box center [301, 207] width 36 height 5
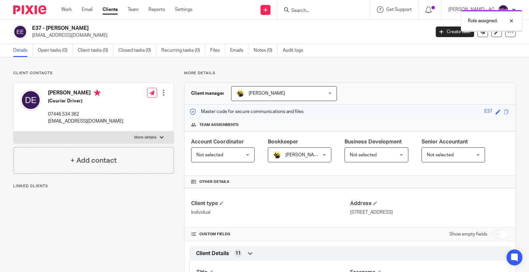
click at [236, 150] on span "Not selected" at bounding box center [220, 155] width 46 height 14
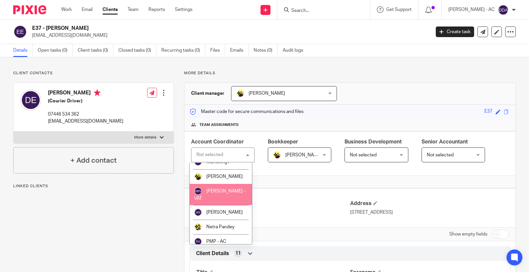
scroll to position [331, 0]
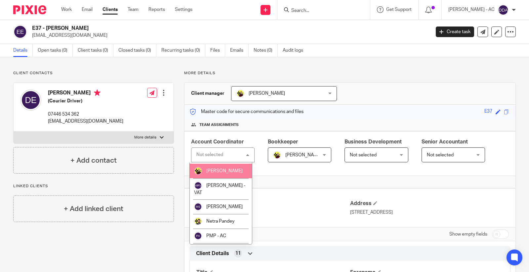
click at [220, 173] on span "[PERSON_NAME]" at bounding box center [224, 170] width 36 height 5
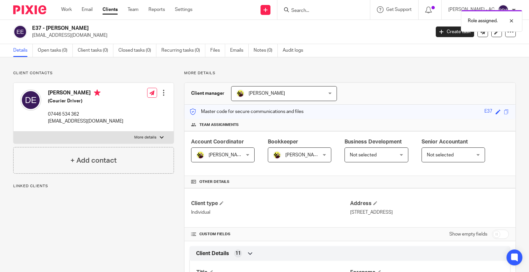
click at [435, 147] on div "Senior Accountant Not selected Not selected Not selected Abhay Jayswal Akhil Si…" at bounding box center [454, 150] width 64 height 24
click at [439, 155] on span "Not selected" at bounding box center [440, 155] width 27 height 5
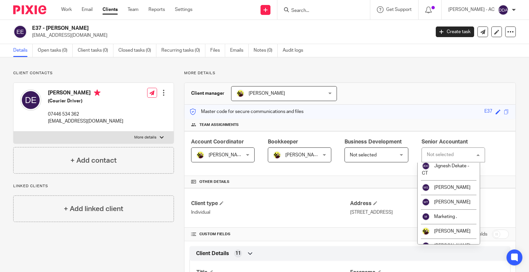
scroll to position [294, 0]
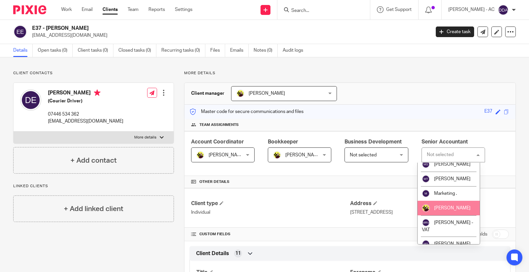
click at [447, 210] on span "[PERSON_NAME]" at bounding box center [452, 207] width 36 height 5
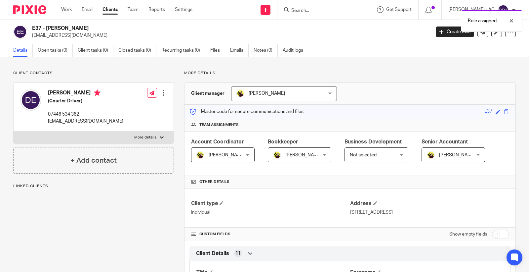
click at [372, 158] on span "Not selected" at bounding box center [373, 155] width 46 height 14
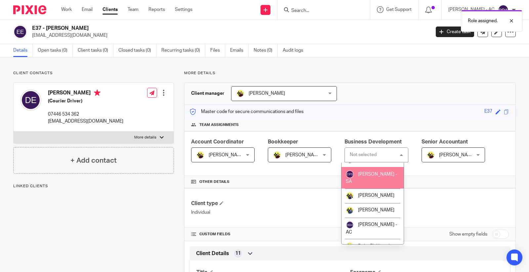
scroll to position [184, 0]
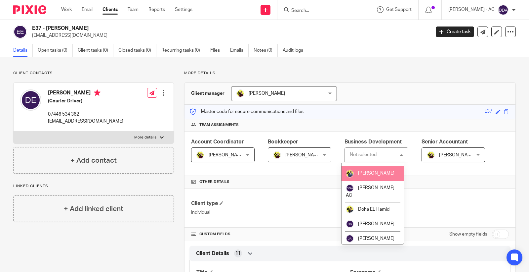
click at [375, 181] on li "[PERSON_NAME]" at bounding box center [373, 173] width 62 height 15
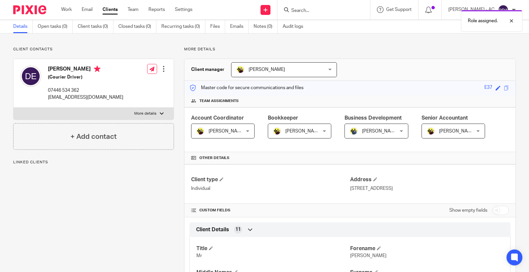
scroll to position [37, 0]
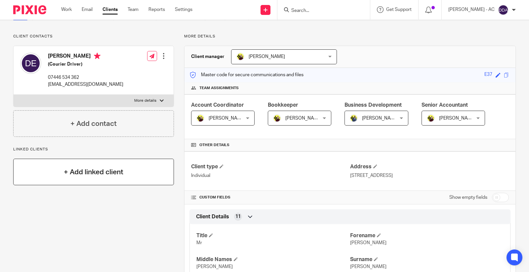
click at [81, 167] on h4 "+ Add linked client" at bounding box center [94, 172] width 60 height 10
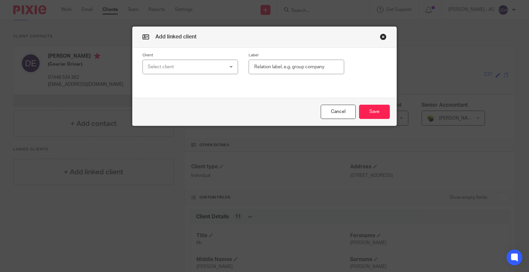
click at [198, 67] on div "Select client" at bounding box center [184, 67] width 72 height 14
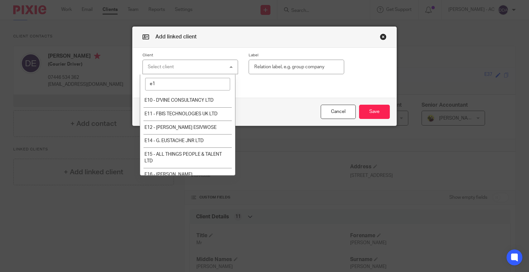
type input "e"
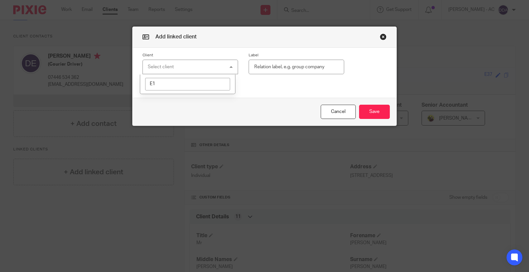
type input "E"
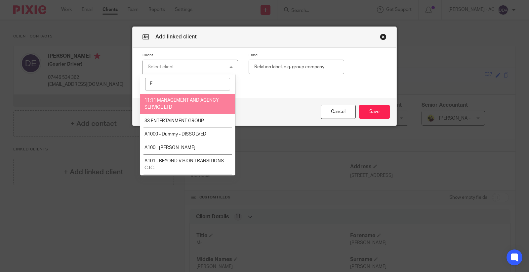
click at [380, 39] on button "button" at bounding box center [383, 36] width 7 height 7
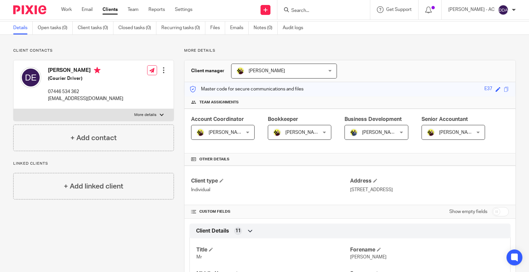
scroll to position [0, 0]
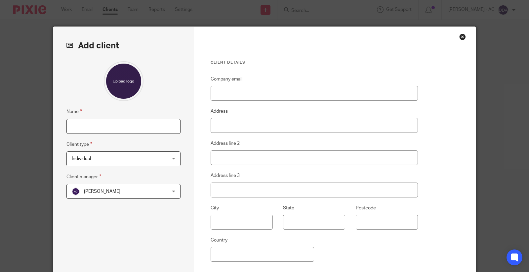
click at [83, 125] on input "Name" at bounding box center [124, 126] width 114 height 15
paste input "E13 - VISION JOURNEY GLOBAL LOGISTICS LIMITED"
type input "E13 - VISION JOURNEY GLOBAL LOGISTICS LIMITED"
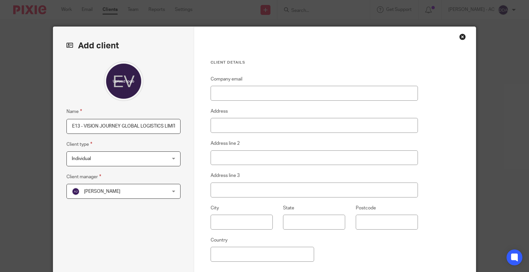
click at [121, 157] on span "Individual" at bounding box center [115, 159] width 87 height 14
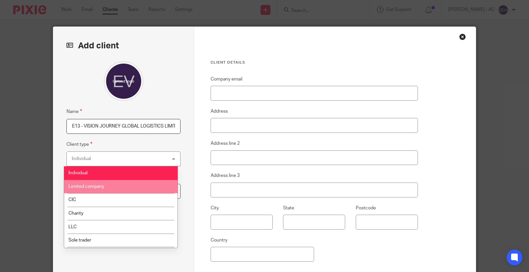
click at [113, 186] on li "Limited company" at bounding box center [120, 187] width 113 height 14
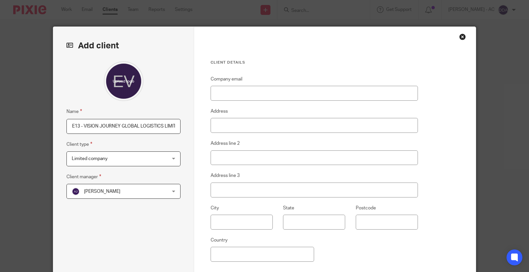
click at [121, 194] on span "Abhay Jayswal" at bounding box center [115, 191] width 87 height 14
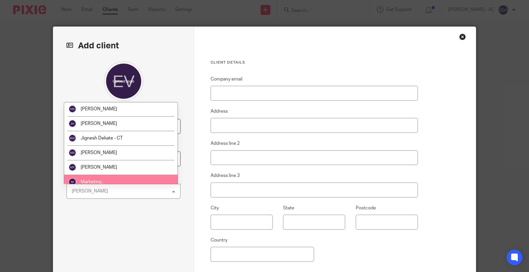
scroll to position [220, 0]
click at [114, 177] on li "Megan George" at bounding box center [120, 180] width 113 height 15
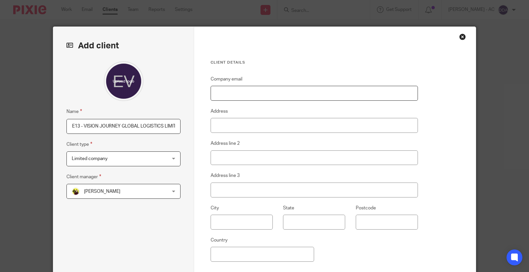
click at [275, 86] on input "Company email" at bounding box center [314, 93] width 207 height 15
paste input "info@vjglagistics.com"
type input "info@vjglagistics.com"
click at [212, 123] on input "Address" at bounding box center [314, 125] width 207 height 15
paste input "57 Highbury Quadrant London N5 2TH"
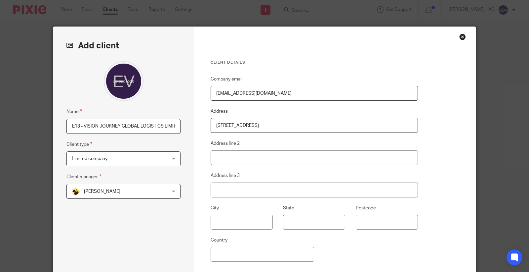
drag, startPoint x: 277, startPoint y: 123, endPoint x: 318, endPoint y: 123, distance: 41.4
click at [278, 123] on input "57 Highbury Quadrant London N5 2TH" at bounding box center [314, 125] width 207 height 15
drag, startPoint x: 277, startPoint y: 127, endPoint x: 186, endPoint y: 135, distance: 91.7
click at [186, 135] on div "Add client Name E13 - VISION JOURNEY GLOBAL LOGISTICS LIMITED Client type Limit…" at bounding box center [264, 171] width 423 height 288
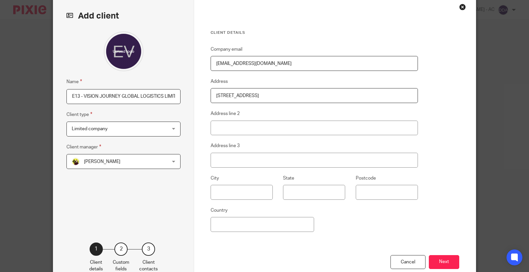
scroll to position [71, 0]
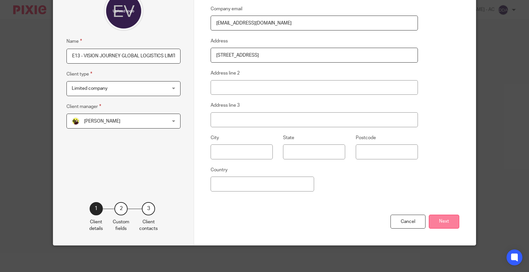
type input "57 Highbury Quadrant, London, N5 2TH"
click at [442, 219] on button "Next" at bounding box center [444, 221] width 30 height 14
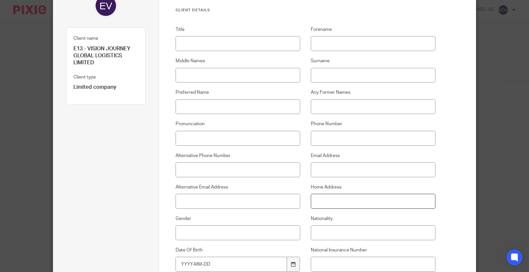
click at [341, 199] on input "Home Address" at bounding box center [373, 201] width 125 height 15
paste input "57 Highbury Quadrant, London, N5 2TH"
type input "57 Highbury Quadrant, London, N5 2TH"
click at [220, 42] on input "Title" at bounding box center [238, 43] width 125 height 15
paste input "Mr"
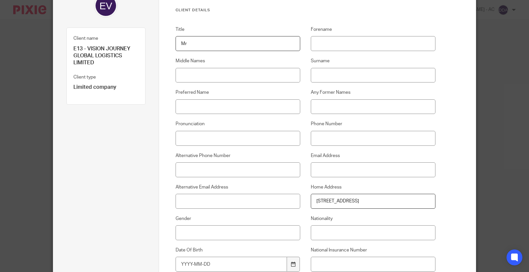
type input "Mr"
click at [328, 47] on input "Forename" at bounding box center [373, 43] width 125 height 15
paste input "Dwayne"
type input "Dwayne"
click at [229, 75] on input "Middle Names" at bounding box center [238, 75] width 125 height 15
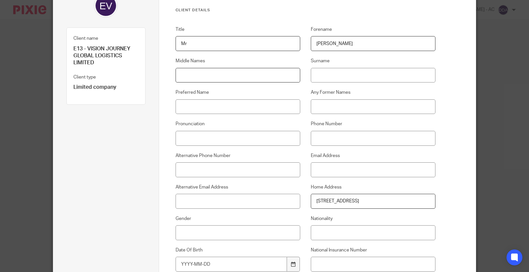
paste input "Ricardo"
type input "Ricardo"
click at [327, 80] on input "Surname" at bounding box center [373, 75] width 125 height 15
paste input "Ewers"
type input "Ewers"
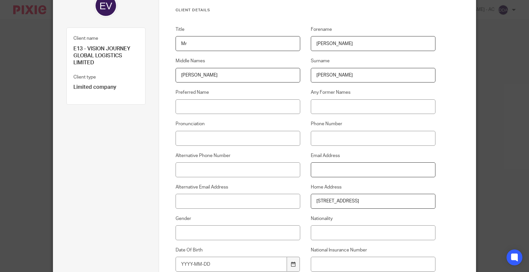
click at [359, 171] on input "Email Address" at bounding box center [373, 169] width 125 height 15
paste input "info@vjglagistics.com"
type input "info@vjglagistics.com"
click at [412, 135] on input "Phone Number" at bounding box center [373, 138] width 125 height 15
paste input "07446 534 362"
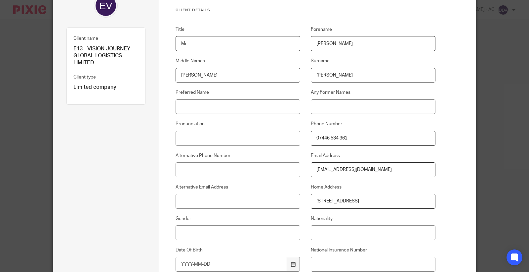
type input "07446 534 362"
click at [336, 266] on input "National Insurance Number" at bounding box center [373, 263] width 125 height 15
paste input "PG012101B"
type input "PG012101B"
click at [329, 237] on input "Nationality" at bounding box center [373, 232] width 125 height 15
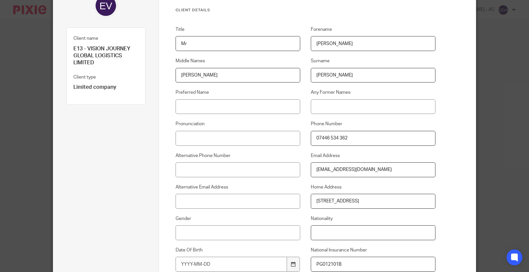
paste input "British"
type input "British"
click at [192, 229] on input "Gender" at bounding box center [238, 232] width 125 height 15
paste input "[DEMOGRAPHIC_DATA]"
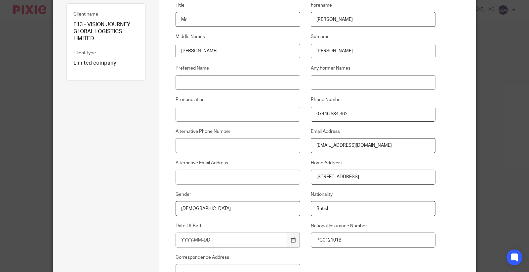
scroll to position [108, 0]
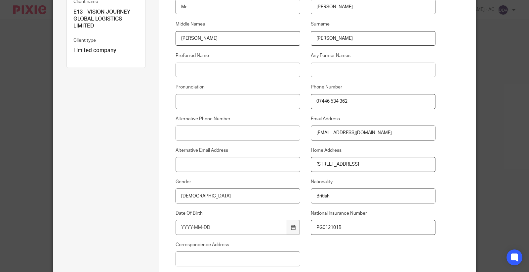
type input "[DEMOGRAPHIC_DATA]"
click at [267, 223] on input "Date Of Birth" at bounding box center [232, 227] width 112 height 15
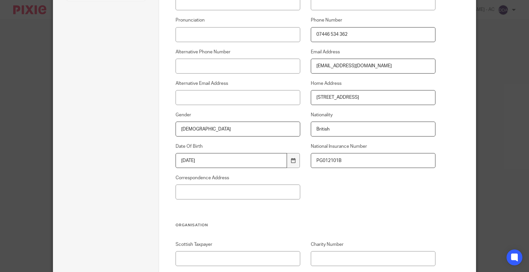
scroll to position [255, 0]
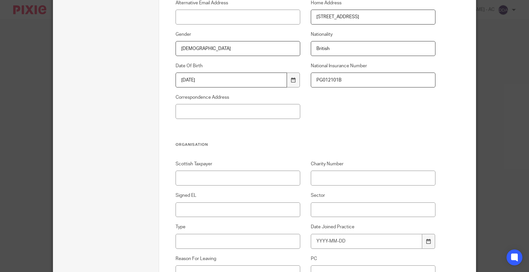
type input "[DATE]"
click at [222, 211] on input "Signed EL" at bounding box center [238, 209] width 125 height 15
type input "N/A"
click at [320, 210] on input "Sector" at bounding box center [373, 209] width 125 height 15
paste input "Logistics"
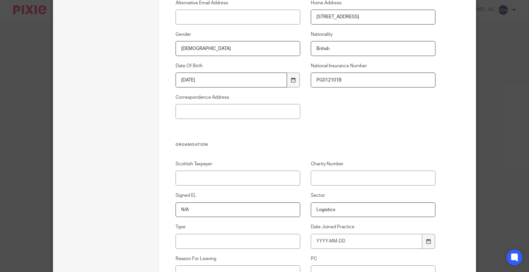
type input "Logistics"
click at [181, 242] on input "Type" at bounding box center [238, 241] width 125 height 15
paste input "SMEs"
type input "SMEs"
click at [343, 240] on input "Date Joined Practice" at bounding box center [367, 241] width 112 height 15
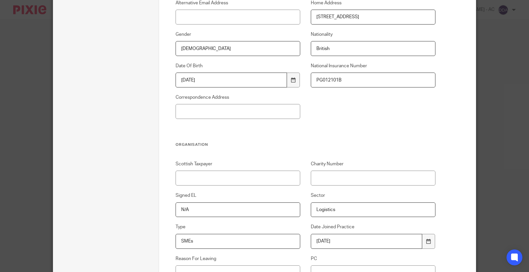
type input "[DATE]"
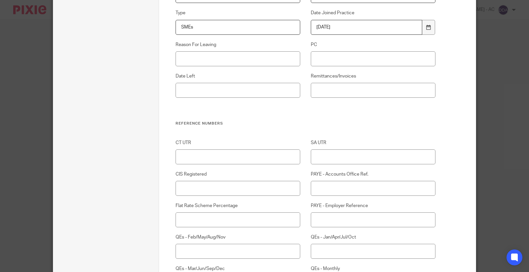
scroll to position [475, 0]
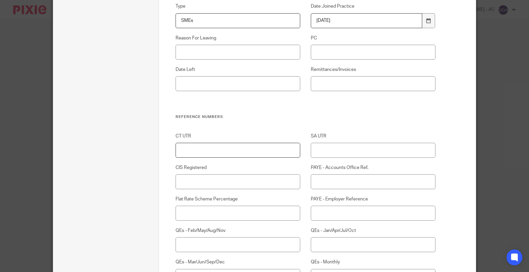
click at [230, 150] on input "CT UTR" at bounding box center [238, 150] width 125 height 15
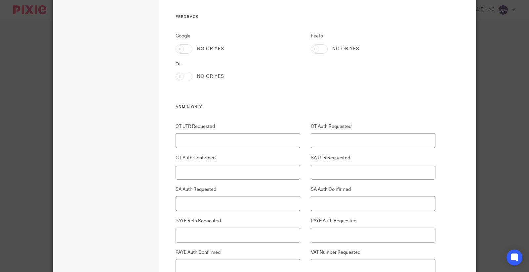
scroll to position [1541, 0]
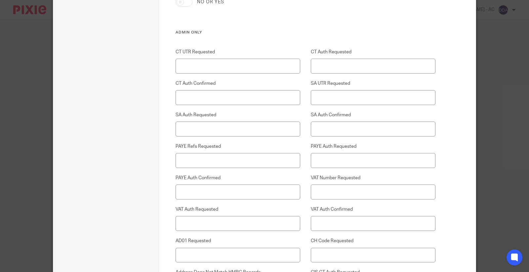
type input "43218 22407"
click at [194, 97] on input "CT Auth Confirmed" at bounding box center [238, 97] width 125 height 15
click at [323, 67] on input "CT Auth Requested" at bounding box center [373, 66] width 125 height 15
type input "[DATE]"
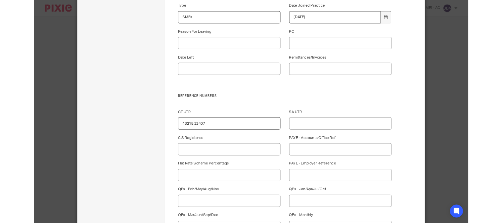
scroll to position [475, 0]
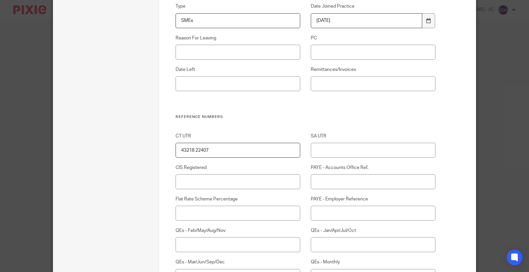
drag, startPoint x: 226, startPoint y: 154, endPoint x: 165, endPoint y: 154, distance: 61.5
click at [165, 154] on div "CT UTR 43218 22407" at bounding box center [232, 145] width 135 height 25
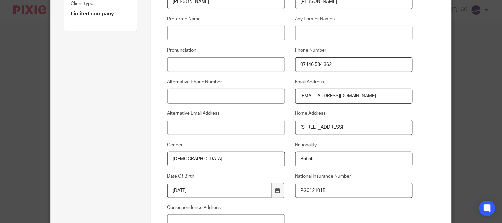
scroll to position [0, 0]
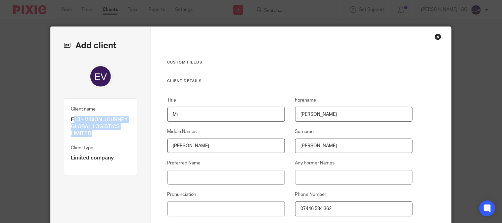
drag, startPoint x: 70, startPoint y: 118, endPoint x: 91, endPoint y: 131, distance: 24.2
click at [101, 135] on p "E13 - VISION JOURNEY GLOBAL LOGISTICS LIMITED" at bounding box center [101, 126] width 60 height 21
click at [115, 147] on fieldset "Client type Limited company" at bounding box center [101, 153] width 60 height 18
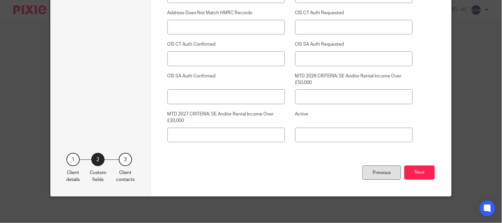
click at [377, 176] on div "Previous" at bounding box center [381, 172] width 39 height 14
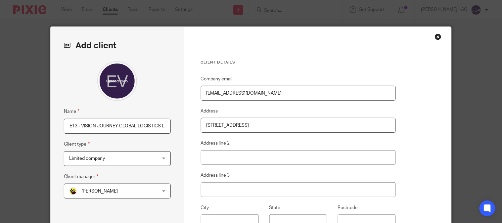
scroll to position [0, 15]
drag, startPoint x: 64, startPoint y: 126, endPoint x: 193, endPoint y: 126, distance: 129.4
click at [193, 126] on div "Add client Name E13 - VISION JOURNEY GLOBAL LOGISTICS LIMITED Client type Limit…" at bounding box center [251, 171] width 401 height 288
drag, startPoint x: 268, startPoint y: 93, endPoint x: 179, endPoint y: 101, distance: 89.4
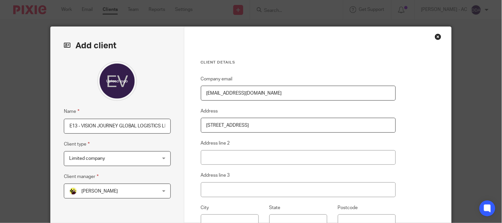
click at [184, 101] on div "Client details Company email info@vjglagistics.com Address 57 Highbury Quadrant…" at bounding box center [317, 171] width 267 height 288
drag, startPoint x: 301, startPoint y: 126, endPoint x: 171, endPoint y: 126, distance: 130.7
click at [171, 126] on div "Add client Name E13 - VISION JOURNEY GLOBAL LOGISTICS LIMITED Client type Limit…" at bounding box center [251, 171] width 401 height 288
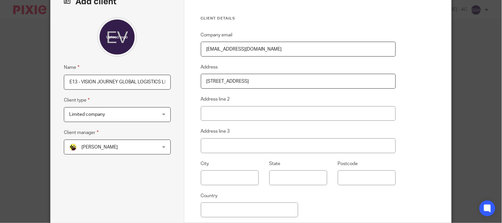
scroll to position [110, 0]
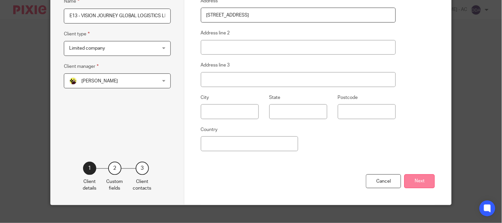
click at [424, 181] on button "Next" at bounding box center [419, 181] width 30 height 14
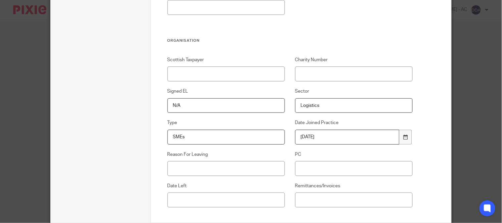
scroll to position [368, 0]
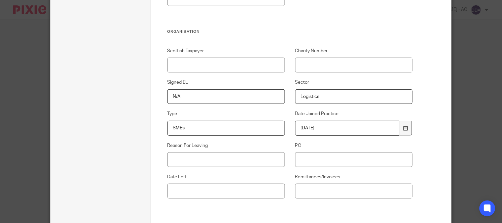
drag, startPoint x: 326, startPoint y: 97, endPoint x: 285, endPoint y: 98, distance: 41.7
click at [285, 98] on div "Sector Logistics" at bounding box center [349, 91] width 128 height 25
drag, startPoint x: 192, startPoint y: 97, endPoint x: 154, endPoint y: 98, distance: 38.1
click at [157, 98] on div "Signed EL N/A" at bounding box center [221, 91] width 128 height 25
drag, startPoint x: 184, startPoint y: 126, endPoint x: 166, endPoint y: 130, distance: 18.4
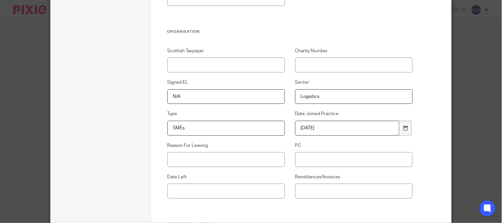
click at [167, 130] on input "SMEs" at bounding box center [225, 128] width 117 height 15
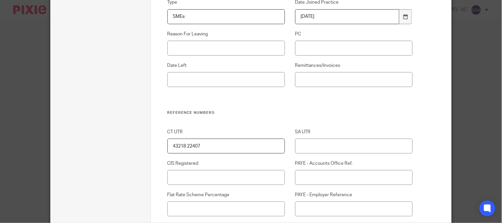
scroll to position [478, 0]
drag, startPoint x: 214, startPoint y: 147, endPoint x: 136, endPoint y: 154, distance: 78.4
click at [185, 154] on input "CT UTR" at bounding box center [225, 147] width 117 height 15
type input "43218 22407"
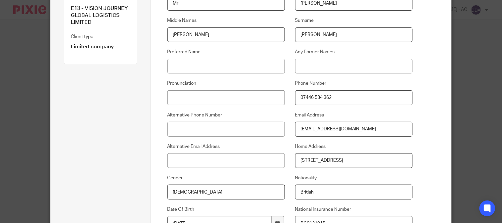
scroll to position [0, 0]
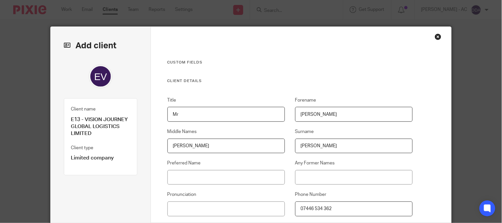
click at [436, 37] on div "Close this dialog window" at bounding box center [438, 36] width 7 height 7
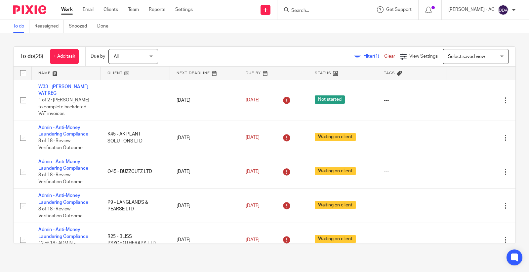
scroll to position [294, 0]
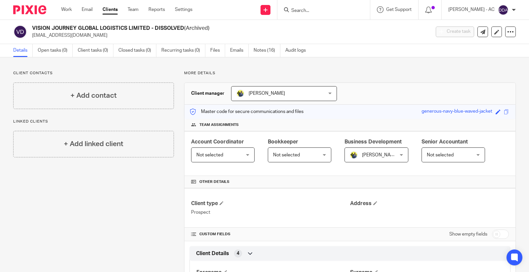
click at [125, 114] on div "Client contacts + Add contact Linked clients + Add linked client" at bounding box center [88, 264] width 171 height 389
click at [144, 100] on div "+ Add contact" at bounding box center [93, 95] width 161 height 26
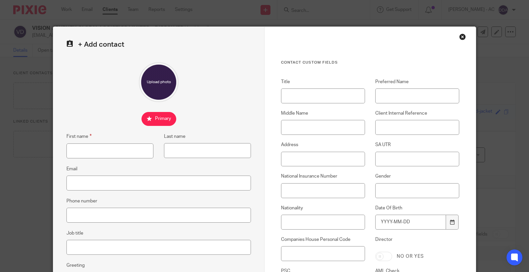
click at [460, 34] on div "Close this dialog window" at bounding box center [463, 36] width 7 height 7
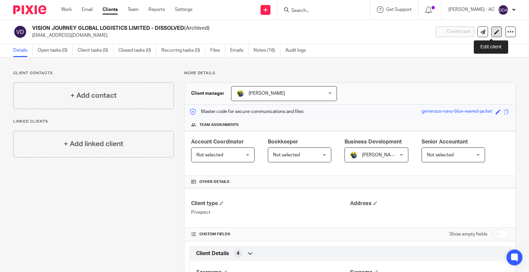
click at [495, 31] on icon at bounding box center [497, 31] width 5 height 5
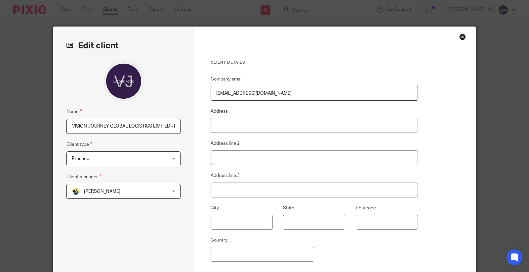
click at [77, 127] on input "VISION JOURNEY GLOBAL LOGISTICS LIMITED - DISSOLVED" at bounding box center [124, 126] width 114 height 15
paste input "E13 - VISION JOURNEY GLOBAL LOGISTICS LIMIT"
type input "E13 - VISION JOURNEY GLOBAL LOGISTICS LIMITED"
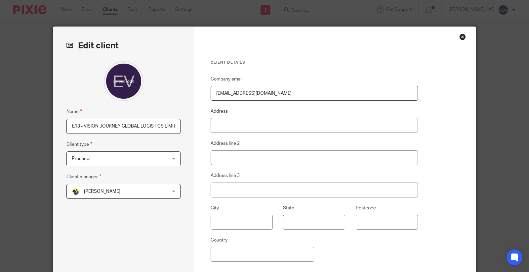
click at [133, 159] on span "Prospect" at bounding box center [115, 159] width 87 height 14
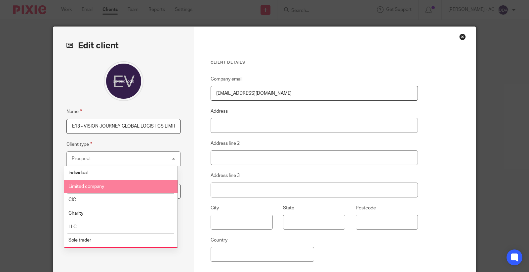
click at [130, 186] on li "Limited company" at bounding box center [120, 187] width 113 height 14
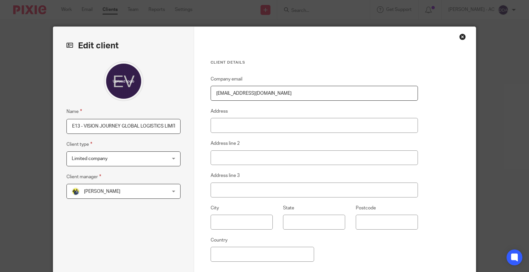
drag, startPoint x: 141, startPoint y: 191, endPoint x: 143, endPoint y: 199, distance: 8.2
click at [142, 190] on span "[PERSON_NAME]" at bounding box center [115, 191] width 87 height 14
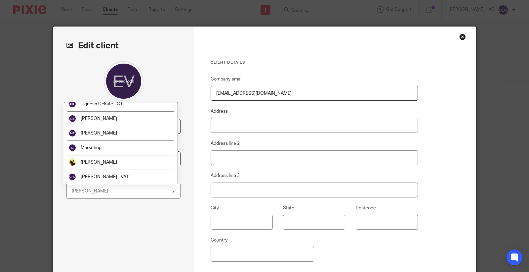
scroll to position [257, 0]
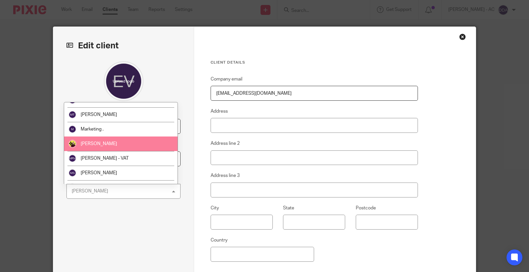
click at [96, 146] on li "[PERSON_NAME]" at bounding box center [120, 143] width 113 height 15
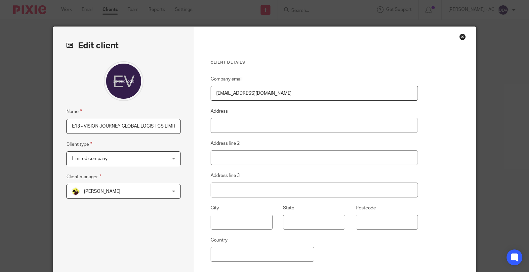
drag, startPoint x: 284, startPoint y: 93, endPoint x: 186, endPoint y: 94, distance: 97.6
click at [184, 97] on div "Edit client Name E13 - VISION JOURNEY GLOBAL LOGISTICS LIMITED Client type Limi…" at bounding box center [264, 171] width 423 height 288
paste input "a"
type input "[EMAIL_ADDRESS][DOMAIN_NAME]"
click at [224, 125] on input "Address" at bounding box center [314, 125] width 207 height 15
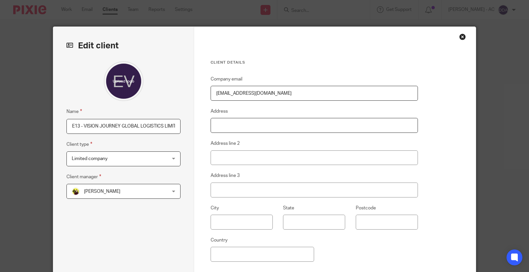
paste input "[STREET_ADDRESS]"
type input "[STREET_ADDRESS]"
drag, startPoint x: 328, startPoint y: 126, endPoint x: 108, endPoint y: 154, distance: 222.1
click at [108, 154] on div "Edit client Name E13 - VISION JOURNEY GLOBAL LOGISTICS LIMITED Client type Limi…" at bounding box center [264, 171] width 423 height 288
click at [220, 125] on input "Address" at bounding box center [314, 125] width 207 height 15
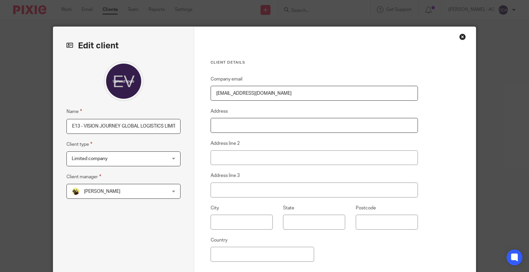
type input "320 City Road"
type input "London"
type input "Islington"
type input "EC1V 2NZ"
type input "United Kingdom"
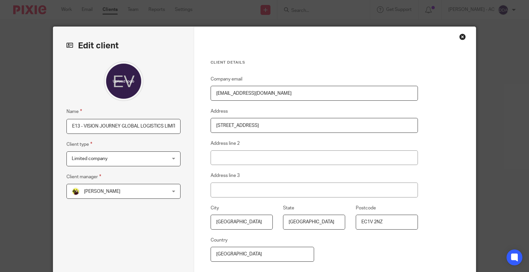
click at [255, 127] on input "320 City Road" at bounding box center [314, 125] width 207 height 15
click at [255, 125] on input "320 City Road" at bounding box center [314, 125] width 207 height 15
drag, startPoint x: 241, startPoint y: 223, endPoint x: 177, endPoint y: 220, distance: 63.6
click at [177, 220] on div "Edit client Name E13 - VISION JOURNEY GLOBAL LOGISTICS LIMITED Client type Limi…" at bounding box center [264, 171] width 423 height 288
drag, startPoint x: 311, startPoint y: 225, endPoint x: 355, endPoint y: 237, distance: 45.5
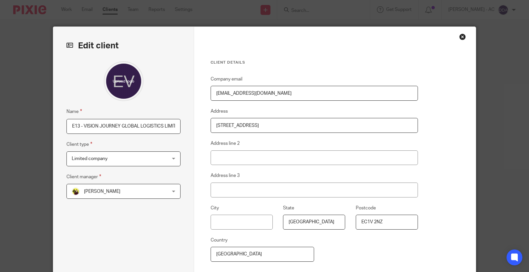
click at [244, 226] on div "City State Islington Postcode EC1V 2NZ" at bounding box center [310, 220] width 218 height 32
drag, startPoint x: 386, startPoint y: 226, endPoint x: 252, endPoint y: 229, distance: 133.7
click at [313, 225] on div "City State Postcode EC1V 2NZ" at bounding box center [310, 220] width 218 height 32
drag, startPoint x: 263, startPoint y: 255, endPoint x: 190, endPoint y: 258, distance: 73.2
click at [190, 258] on div "Edit client Name E13 - VISION JOURNEY GLOBAL LOGISTICS LIMITED Client type Limi…" at bounding box center [264, 171] width 423 height 288
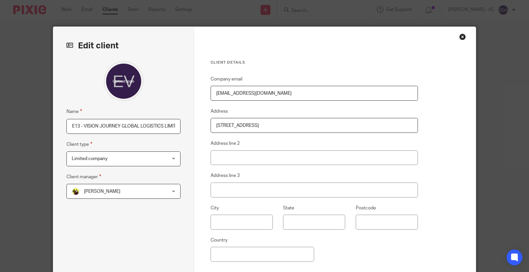
click at [263, 131] on input "320 City Road" at bounding box center [314, 125] width 207 height 15
drag, startPoint x: 249, startPoint y: 127, endPoint x: 183, endPoint y: 127, distance: 66.5
click at [183, 127] on div "Edit client Name E13 - VISION JOURNEY GLOBAL LOGISTICS LIMITED Client type Limi…" at bounding box center [264, 171] width 423 height 288
paste input "[STREET_ADDRESS]"
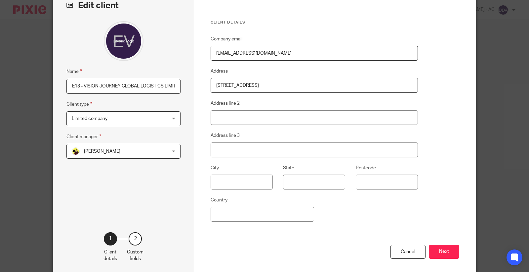
scroll to position [0, 0]
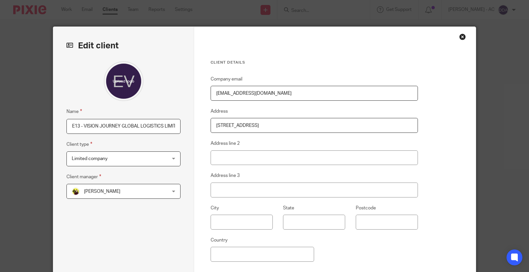
drag, startPoint x: 310, startPoint y: 127, endPoint x: 176, endPoint y: 130, distance: 134.4
click at [176, 130] on div "Edit client Name E13 - VISION JOURNEY GLOBAL LOGISTICS LIMITED Client type Limi…" at bounding box center [264, 171] width 423 height 288
click at [221, 127] on input "320 City Road, London, EC1V 2NZ" at bounding box center [314, 125] width 207 height 15
drag, startPoint x: 292, startPoint y: 127, endPoint x: 160, endPoint y: 115, distance: 132.9
click at [190, 126] on div "Edit client Name E13 - VISION JOURNEY GLOBAL LOGISTICS LIMITED Client type Limi…" at bounding box center [264, 171] width 423 height 288
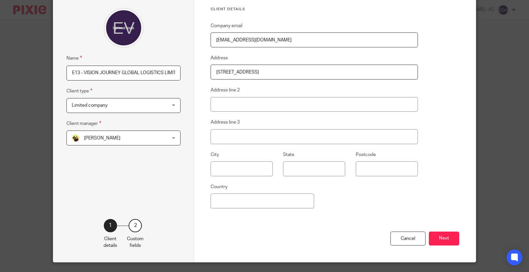
scroll to position [71, 0]
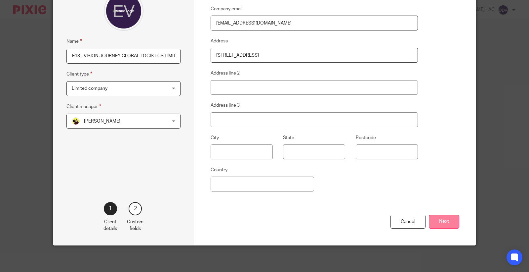
type input "320 City Road, London, EC1V 2NZ"
click at [439, 216] on button "Next" at bounding box center [444, 221] width 30 height 14
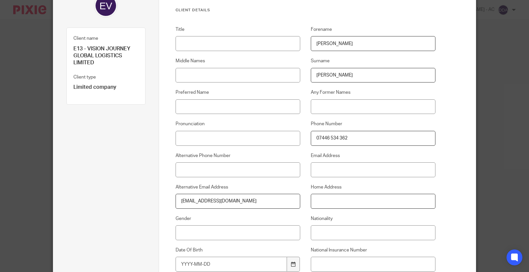
click at [324, 200] on input "Home Address" at bounding box center [373, 201] width 125 height 15
paste input "320 City Road, London, EC1V 2NZ"
type input "320 City Road, London, EC1V 2NZ"
click at [234, 40] on input "Title" at bounding box center [238, 43] width 125 height 15
paste input "Mr"
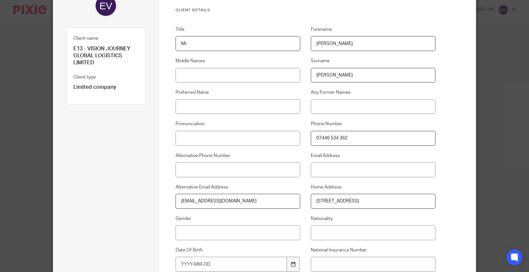
type input "Mr"
drag, startPoint x: 297, startPoint y: 44, endPoint x: 290, endPoint y: 43, distance: 7.0
click at [290, 43] on div "Title Mr Forename DWAYNE Middle Names Surname EWERS Preferred Name Any Former N…" at bounding box center [300, 176] width 271 height 300
paste input "wayne"
type input "[PERSON_NAME]"
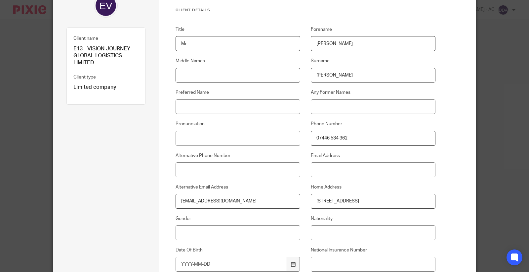
click at [207, 80] on input "Middle Names" at bounding box center [238, 75] width 125 height 15
paste input "[PERSON_NAME]"
type input "[PERSON_NAME]"
drag, startPoint x: 335, startPoint y: 75, endPoint x: 307, endPoint y: 76, distance: 28.1
click at [307, 76] on div "Surname EWERS" at bounding box center [367, 70] width 135 height 25
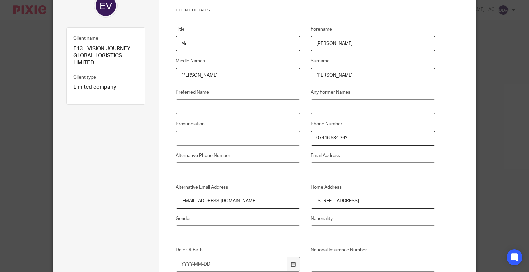
paste input "wers"
type input "[PERSON_NAME]"
drag, startPoint x: 402, startPoint y: 201, endPoint x: 279, endPoint y: 196, distance: 122.9
click at [277, 201] on div "Title Mr Forename Dwayne Middle Names Ricardo Surname Ewers Preferred Name Any …" at bounding box center [300, 176] width 271 height 300
paste input "57 Highbury Quadrant London N5 2TH"
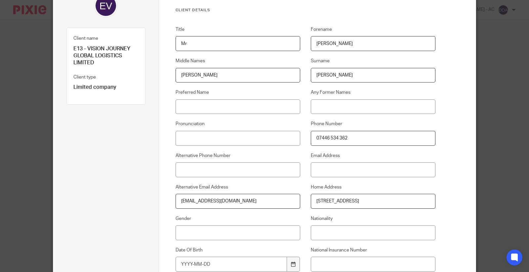
click at [377, 203] on input "57 Highbury Quadrant London N5 2TH" at bounding box center [373, 201] width 125 height 15
click at [358, 201] on input "57 Highbury Quadrant London, N5 2TH" at bounding box center [373, 201] width 125 height 15
type input "[STREET_ADDRESS]"
click at [257, 230] on input "Gender" at bounding box center [238, 232] width 125 height 15
paste input "[DEMOGRAPHIC_DATA]"
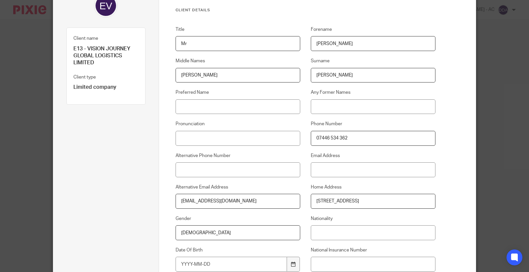
type input "[DEMOGRAPHIC_DATA]"
click at [395, 225] on input "Nationality" at bounding box center [373, 232] width 125 height 15
paste input "[DEMOGRAPHIC_DATA]"
drag, startPoint x: 342, startPoint y: 225, endPoint x: 265, endPoint y: 231, distance: 76.9
click at [249, 233] on div "Title Mr Forename Dwayne Middle Names Ricardo Surname Ewers Preferred Name Any …" at bounding box center [300, 176] width 271 height 300
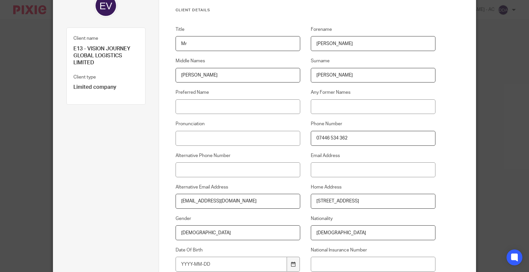
paste input "British"
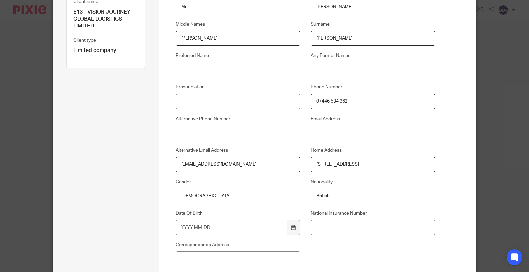
type input "British"
click at [317, 224] on input "National Insurance Number" at bounding box center [373, 227] width 125 height 15
paste input "PG012101B"
type input "PG012101B"
click at [217, 222] on input "Date Of Birth" at bounding box center [232, 227] width 112 height 15
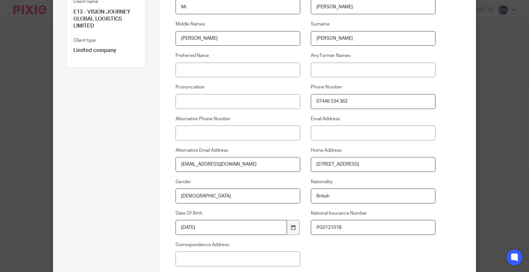
type input "1985-06-25"
drag, startPoint x: 184, startPoint y: 263, endPoint x: 187, endPoint y: 263, distance: 3.3
click at [184, 263] on input "Correspondence Address" at bounding box center [238, 258] width 125 height 15
paste input "[STREET_ADDRESS]"
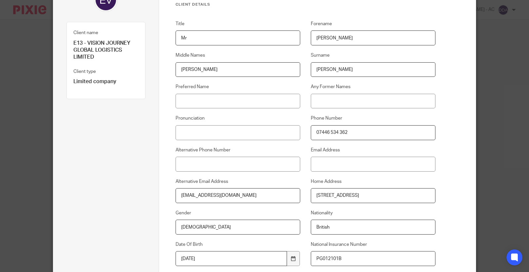
scroll to position [34, 0]
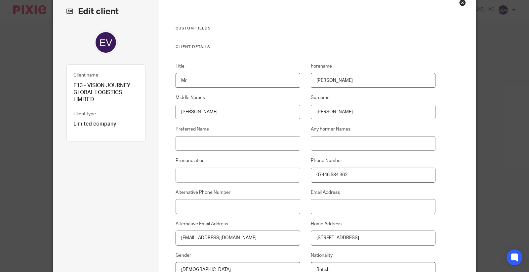
type input "[STREET_ADDRESS]"
click at [326, 210] on input "Email Address" at bounding box center [373, 206] width 125 height 15
paste input "[EMAIL_ADDRESS][DOMAIN_NAME]"
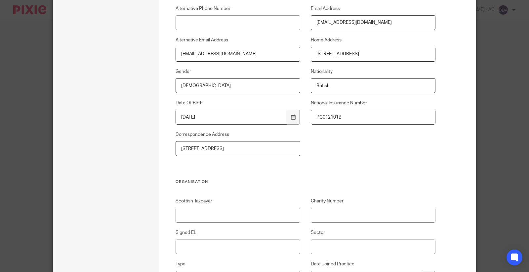
scroll to position [255, 0]
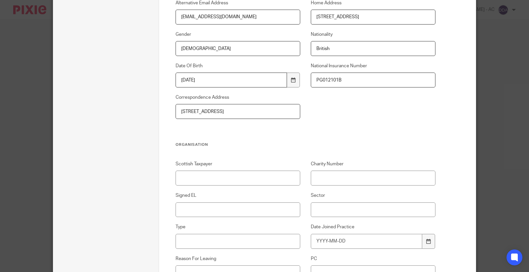
type input "[EMAIL_ADDRESS][DOMAIN_NAME]"
click at [358, 213] on input "Sector" at bounding box center [373, 209] width 125 height 15
paste input "Logistics"
type input "Logistics"
click at [231, 217] on div "Scottish Taxpayer Charity Number Signed EL Sector Logistics Type Date Joined Pr…" at bounding box center [300, 247] width 271 height 174
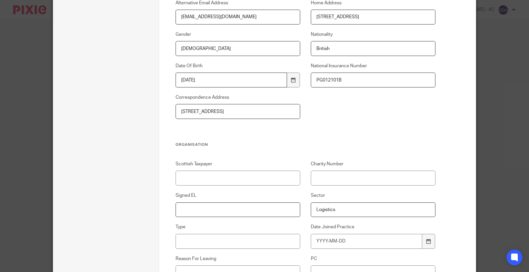
paste input "N/A"
type input "N/A"
click at [227, 247] on input "Type" at bounding box center [238, 241] width 125 height 15
paste input "SMEs"
type input "SMEs"
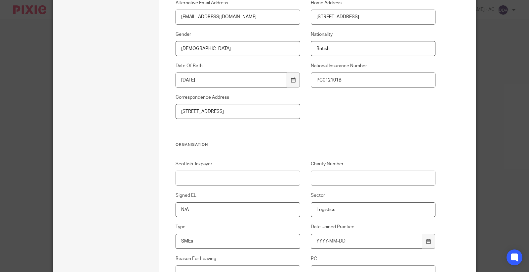
click at [339, 238] on input "Date Joined Practice" at bounding box center [367, 241] width 112 height 15
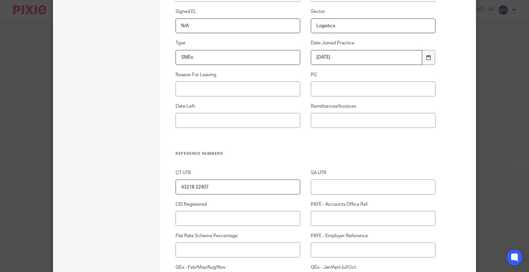
type input "2025-10-13"
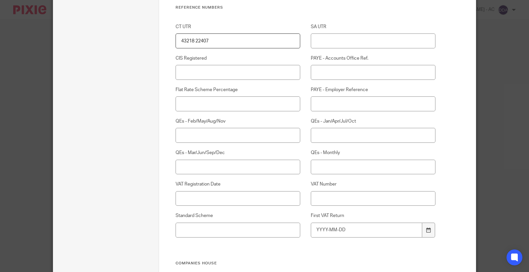
scroll to position [586, 0]
drag, startPoint x: 229, startPoint y: 37, endPoint x: 147, endPoint y: 37, distance: 82.4
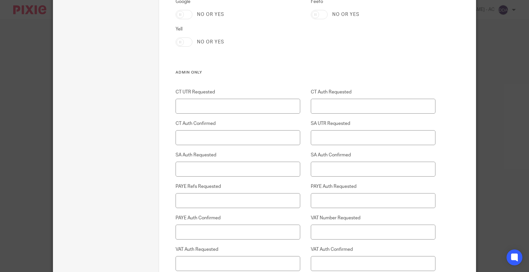
scroll to position [1504, 0]
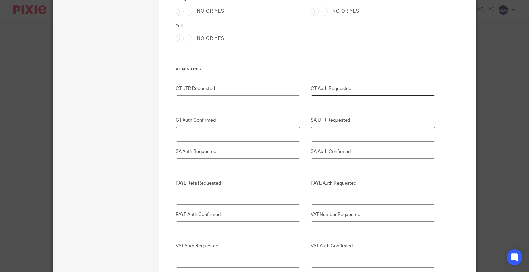
click at [338, 107] on input "CT Auth Requested" at bounding box center [373, 102] width 125 height 15
type input "13-10-2025"
click at [203, 134] on input "CT Auth Confirmed" at bounding box center [238, 134] width 125 height 15
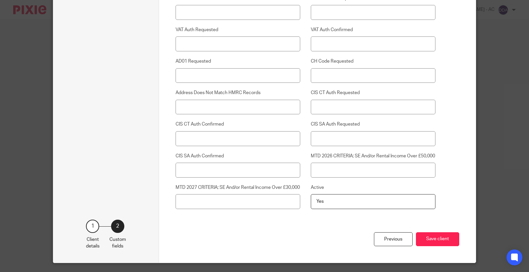
scroll to position [1752, 0]
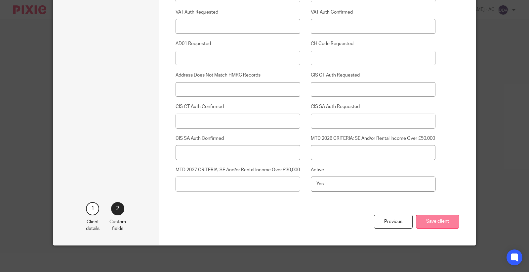
click at [439, 223] on button "Save client" at bounding box center [437, 221] width 43 height 14
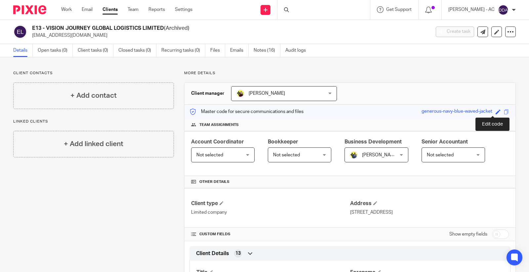
click at [496, 112] on span at bounding box center [498, 111] width 5 height 5
paste input "E13"
type input "E13"
click at [483, 113] on link "Save" at bounding box center [486, 111] width 10 height 7
type input "E13"
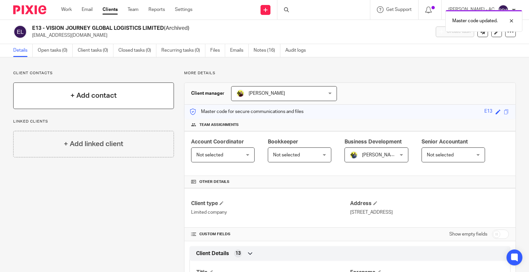
click at [122, 93] on div "+ Add contact" at bounding box center [93, 95] width 161 height 26
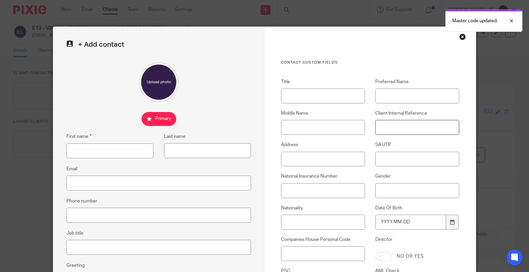
click at [420, 131] on input "Client Internal Reference" at bounding box center [418, 127] width 84 height 15
paste input "E13"
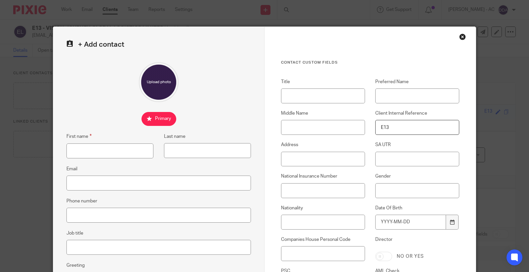
type input "E13"
click at [108, 146] on input "First name" at bounding box center [110, 150] width 87 height 15
paste input "[PERSON_NAME]"
type input "[PERSON_NAME]"
click at [173, 151] on input "Last name" at bounding box center [207, 150] width 87 height 15
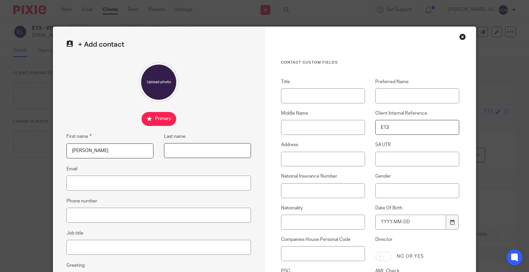
paste input "[PERSON_NAME]"
type input "[PERSON_NAME]"
click at [71, 184] on input "Email" at bounding box center [159, 182] width 185 height 15
paste input "[EMAIL_ADDRESS][DOMAIN_NAME]"
type input "[EMAIL_ADDRESS][DOMAIN_NAME]"
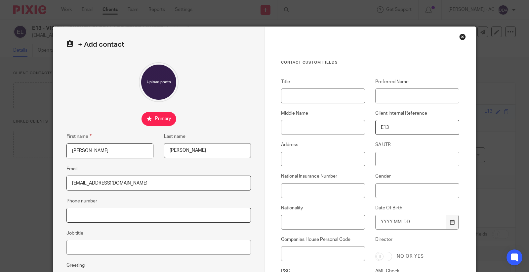
click at [160, 218] on input "Phone number" at bounding box center [159, 214] width 185 height 15
paste input "07446 534 362"
type input "07446 534 362"
click at [174, 244] on input "Job title" at bounding box center [159, 247] width 185 height 15
paste input "Courier Driver"
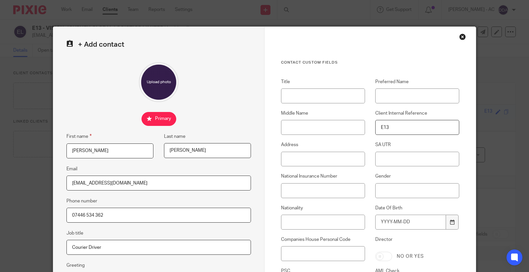
type input "Courier Driver"
click at [300, 93] on input "Title" at bounding box center [323, 95] width 84 height 15
paste input "Mr"
type input "Mr"
click at [319, 125] on input "Middle Name" at bounding box center [323, 127] width 84 height 15
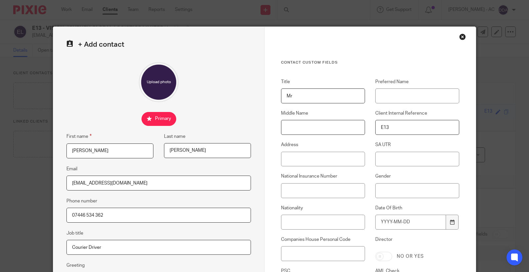
paste input "[PERSON_NAME]"
type input "[PERSON_NAME]"
click at [301, 156] on input "Address" at bounding box center [323, 159] width 84 height 15
paste input "57 Highbury Quadrant London N5 2TH"
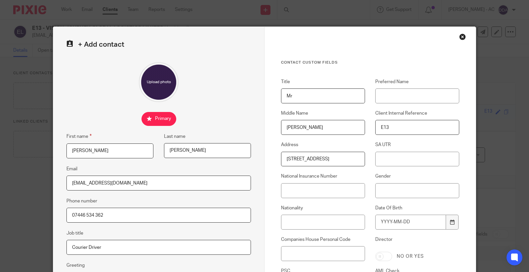
click at [339, 157] on input "57 Highbury Quadrant London N5 2TH" at bounding box center [323, 159] width 84 height 15
type input "[STREET_ADDRESS]"
click at [398, 191] on input "Gender" at bounding box center [418, 190] width 84 height 15
paste input "[DEMOGRAPHIC_DATA]"
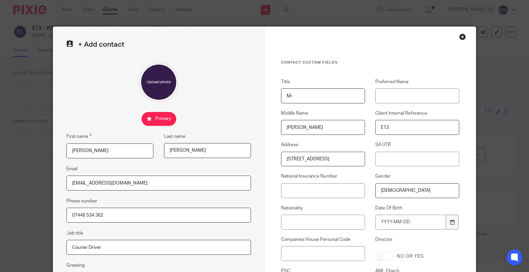
type input "[DEMOGRAPHIC_DATA]"
drag, startPoint x: 292, startPoint y: 191, endPoint x: 306, endPoint y: 186, distance: 14.7
click at [295, 190] on input "National Insurance Number" at bounding box center [323, 190] width 84 height 15
paste input "PG012101B"
type input "PG012101B"
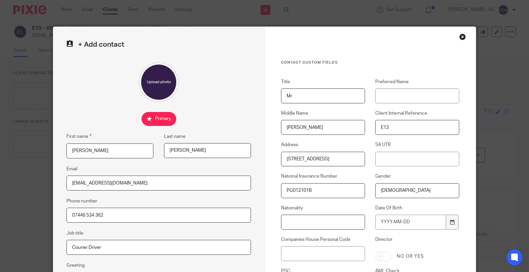
click at [307, 223] on input "Nationality" at bounding box center [323, 221] width 84 height 15
paste input "British"
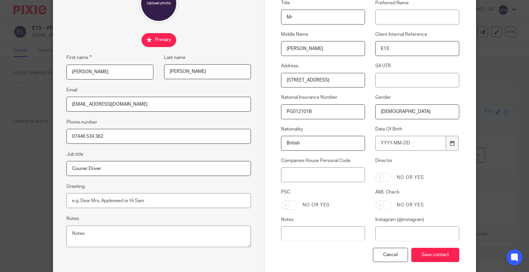
scroll to position [112, 0]
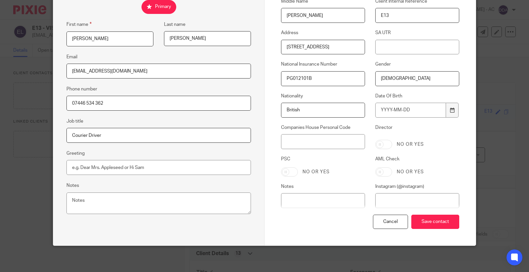
type input "British"
click at [393, 111] on input "Date Of Birth" at bounding box center [411, 110] width 71 height 15
type input "1985-06-25"
click at [439, 219] on input "Save contact" at bounding box center [436, 221] width 48 height 14
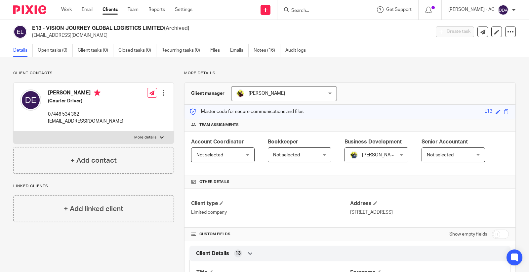
drag, startPoint x: 227, startPoint y: 150, endPoint x: 231, endPoint y: 161, distance: 11.6
click at [227, 156] on span "Not selected" at bounding box center [220, 155] width 46 height 14
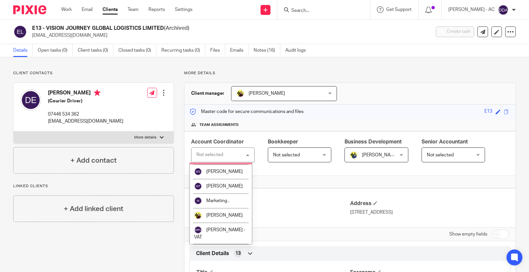
scroll to position [331, 0]
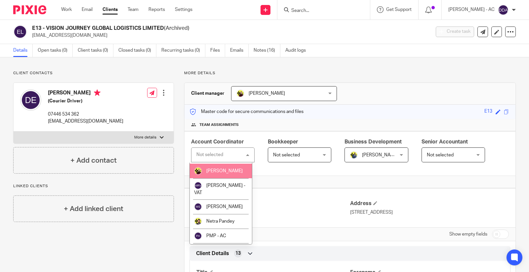
click at [229, 178] on li "[PERSON_NAME]" at bounding box center [221, 170] width 62 height 15
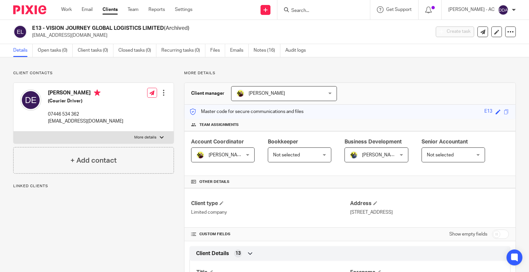
click at [300, 157] on span "Not selected" at bounding box center [296, 155] width 46 height 14
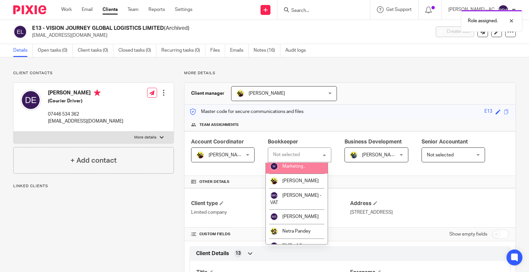
scroll to position [331, 0]
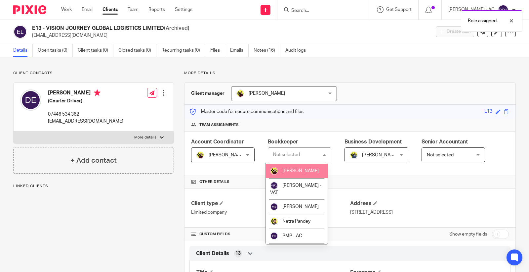
click at [298, 173] on span "[PERSON_NAME]" at bounding box center [301, 170] width 36 height 5
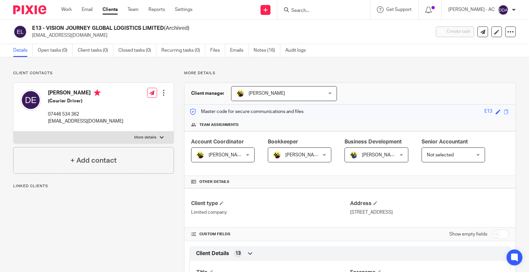
click at [449, 157] on span "Not selected" at bounding box center [450, 155] width 46 height 14
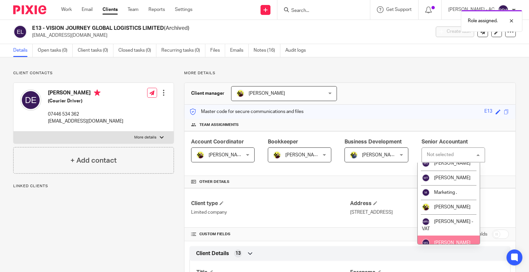
scroll to position [368, 0]
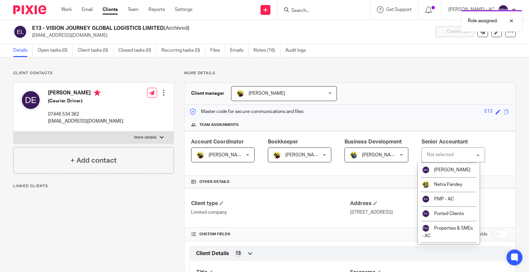
click at [455, 136] on span "[PERSON_NAME]" at bounding box center [452, 134] width 36 height 5
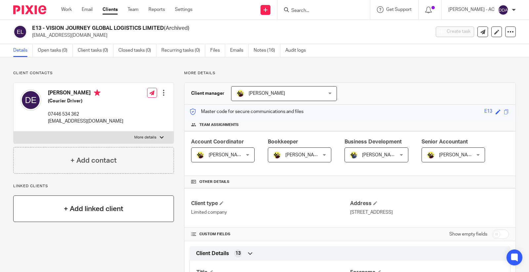
click at [71, 200] on div "+ Add linked client" at bounding box center [93, 208] width 161 height 26
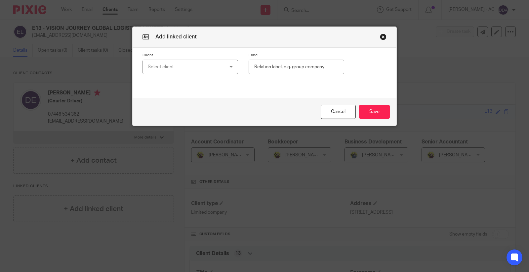
click at [195, 72] on div "Select client" at bounding box center [184, 67] width 72 height 14
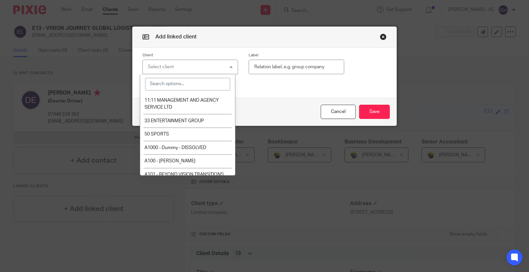
click at [199, 65] on div "Select client" at bounding box center [191, 67] width 96 height 15
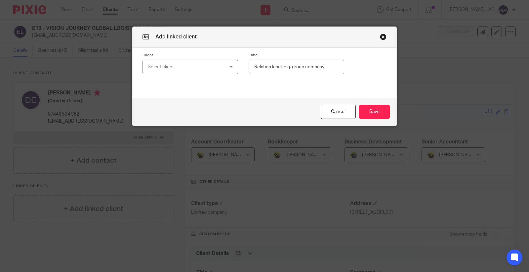
click at [200, 64] on div "Select client" at bounding box center [184, 67] width 72 height 14
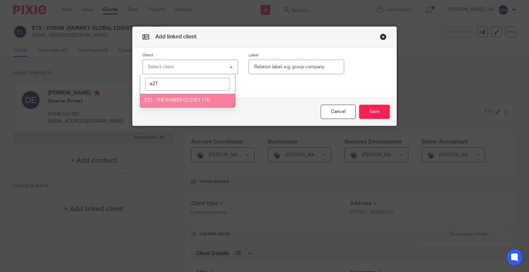
type input "e27"
click at [186, 100] on span "E27 - THE POWER CLOSET LTD" at bounding box center [178, 100] width 66 height 5
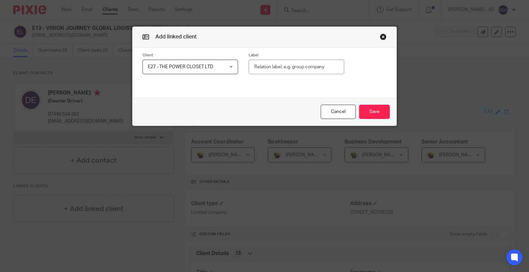
click at [300, 58] on div "Label" at bounding box center [291, 64] width 106 height 22
click at [298, 69] on input "text" at bounding box center [297, 67] width 96 height 15
paste input "Shareholder (100%)"
type input "Shareholder (100%)"
click at [367, 108] on button "Save" at bounding box center [374, 112] width 31 height 14
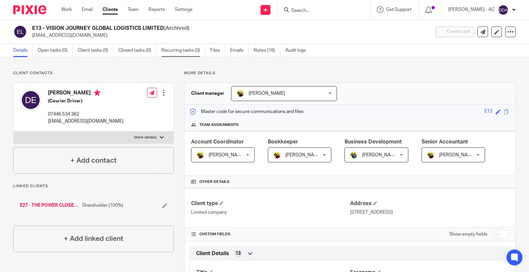
click at [180, 50] on link "Recurring tasks (0)" at bounding box center [183, 50] width 44 height 13
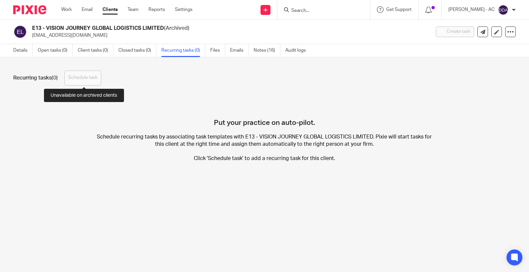
click at [96, 77] on button "Schedule task" at bounding box center [83, 77] width 37 height 15
click at [225, 91] on div "Recurring tasks (0) Schedule task Put your practice on auto-pilot. Schedule rec…" at bounding box center [264, 121] width 529 height 128
click at [20, 49] on link "Details" at bounding box center [23, 50] width 20 height 13
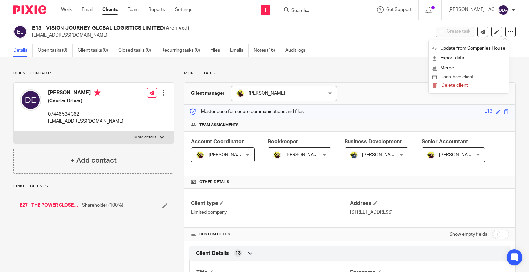
click at [462, 75] on button "Unarchive client" at bounding box center [468, 77] width 73 height 9
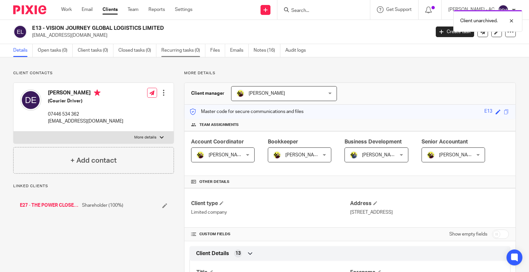
click at [181, 49] on link "Recurring tasks (0)" at bounding box center [183, 50] width 44 height 13
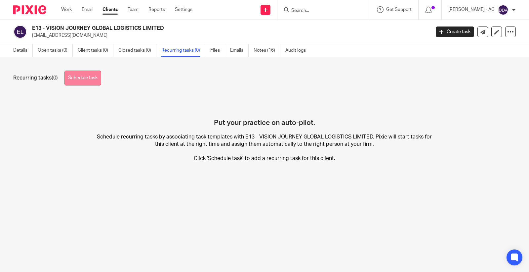
click at [90, 81] on link "Schedule task" at bounding box center [83, 77] width 37 height 15
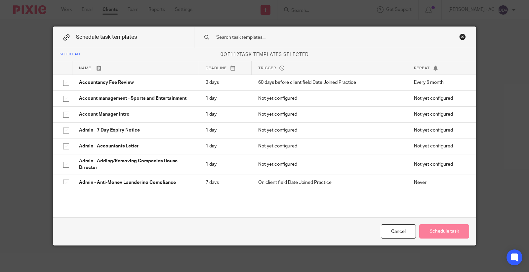
click at [243, 36] on input "text" at bounding box center [325, 37] width 218 height 7
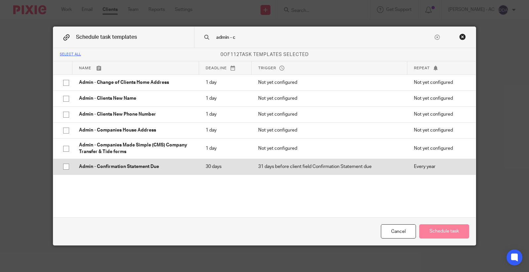
type input "admin - c"
click at [121, 169] on p "Admin - Confirmation Statement Due" at bounding box center [135, 166] width 113 height 7
checkbox input "true"
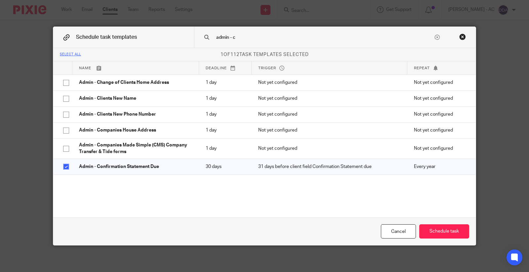
drag, startPoint x: 248, startPoint y: 36, endPoint x: 190, endPoint y: 37, distance: 58.2
click at [190, 37] on div "Schedule task templates admin - c" at bounding box center [264, 37] width 423 height 21
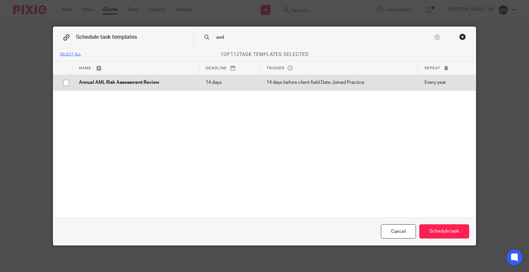
type input "aml"
click at [107, 76] on td "Annual AML Risk Assessment Review" at bounding box center [135, 82] width 127 height 16
checkbox input "true"
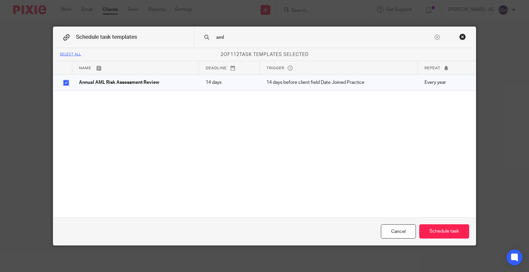
drag, startPoint x: 254, startPoint y: 36, endPoint x: 155, endPoint y: 38, distance: 99.3
click at [155, 38] on div "Schedule task templates aml" at bounding box center [264, 37] width 423 height 21
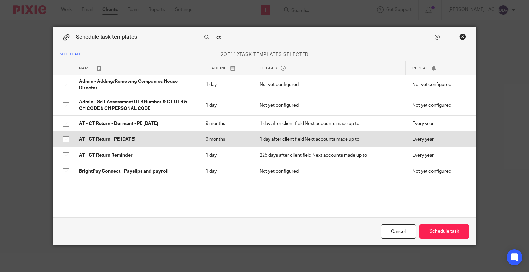
type input "ct"
click at [104, 139] on p "AT - CT Return - PE 31-10-2025" at bounding box center [135, 139] width 113 height 7
checkbox input "true"
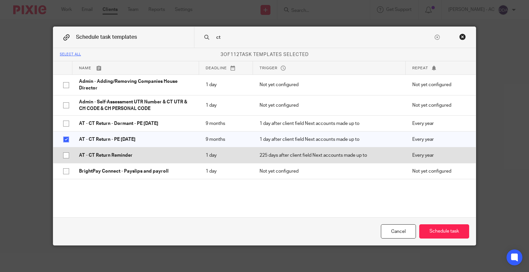
click at [102, 154] on p "AT - CT Return Reminder" at bounding box center [135, 155] width 113 height 7
checkbox input "true"
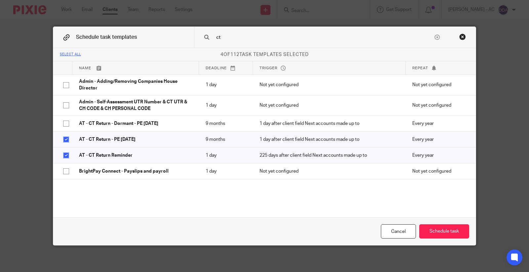
drag, startPoint x: 232, startPoint y: 40, endPoint x: 190, endPoint y: 43, distance: 42.2
click at [190, 43] on div "Schedule task templates ct" at bounding box center [264, 37] width 423 height 21
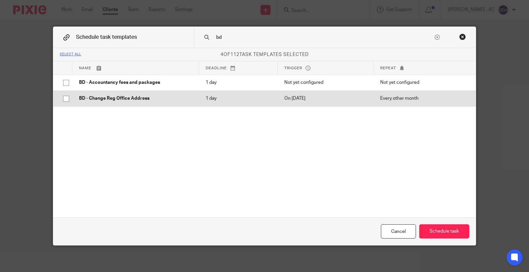
type input "bd"
click at [101, 97] on p "BD - Change Reg Office Address" at bounding box center [135, 98] width 113 height 7
checkbox input "true"
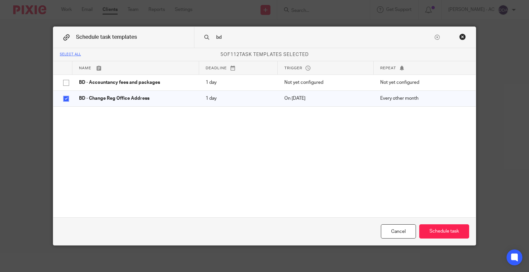
drag, startPoint x: 231, startPoint y: 36, endPoint x: 184, endPoint y: 41, distance: 47.2
click at [186, 41] on div "Schedule task templates bd" at bounding box center [264, 37] width 423 height 21
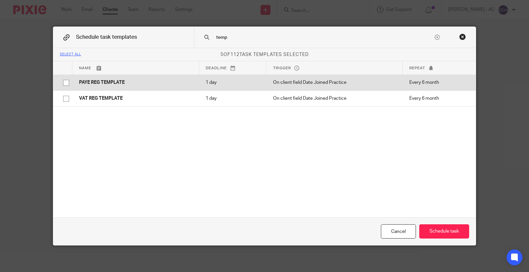
type input "temp"
click at [123, 87] on td "PAYE REG TEMPLATE" at bounding box center [135, 82] width 127 height 16
checkbox input "true"
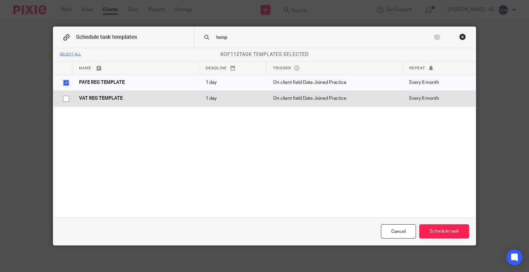
click at [124, 99] on p "VAT REG TEMPLATE" at bounding box center [135, 98] width 113 height 7
checkbox input "true"
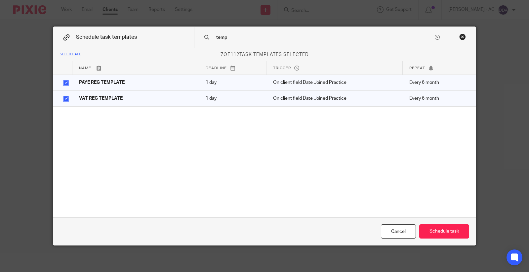
drag, startPoint x: 243, startPoint y: 38, endPoint x: 173, endPoint y: 44, distance: 70.0
click at [173, 44] on div "Schedule task templates temp" at bounding box center [264, 37] width 423 height 21
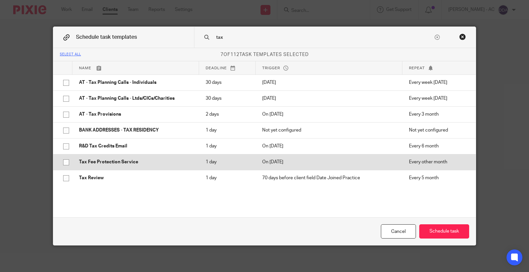
type input "tax"
click at [114, 160] on p "Tax Fee Protection Service" at bounding box center [135, 161] width 113 height 7
checkbox input "true"
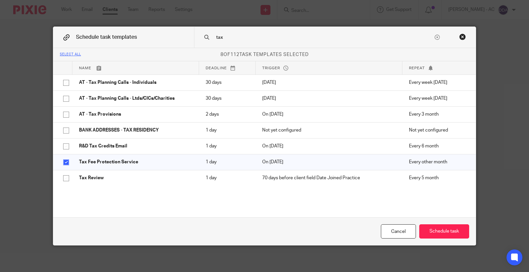
drag, startPoint x: 239, startPoint y: 28, endPoint x: 238, endPoint y: 34, distance: 5.4
click at [238, 33] on div "tax" at bounding box center [335, 37] width 282 height 21
drag, startPoint x: 231, startPoint y: 40, endPoint x: 180, endPoint y: 40, distance: 50.6
click at [180, 40] on div "Schedule task templates tax" at bounding box center [264, 37] width 423 height 21
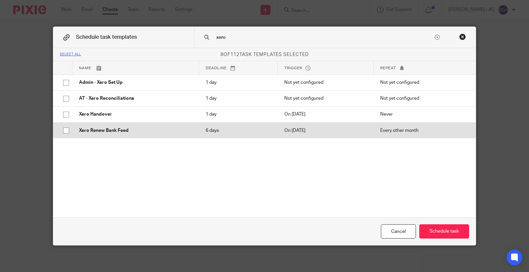
type input "xero"
click at [121, 132] on p "Xero Renew Bank Feed" at bounding box center [135, 130] width 113 height 7
checkbox input "true"
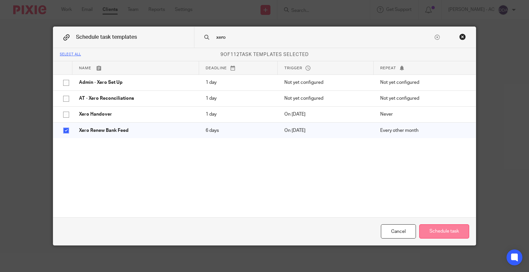
click at [438, 224] on button "Schedule task" at bounding box center [445, 231] width 50 height 14
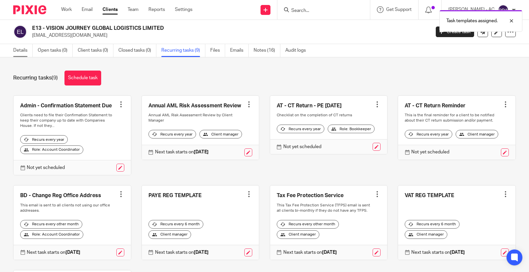
click at [19, 47] on link "Details" at bounding box center [23, 50] width 20 height 13
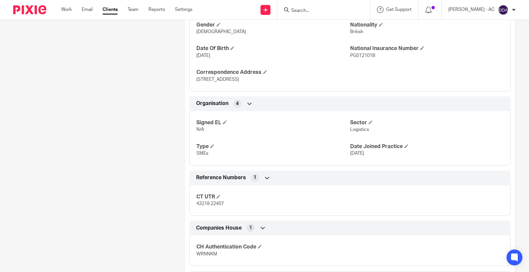
scroll to position [395, 0]
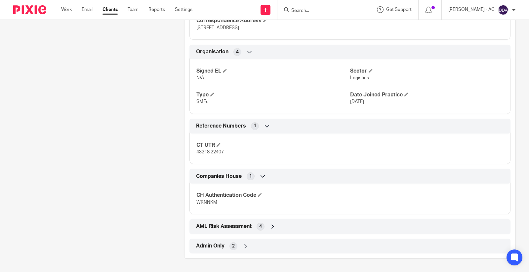
click at [276, 229] on div "AML Risk Assessment 4" at bounding box center [350, 226] width 311 height 11
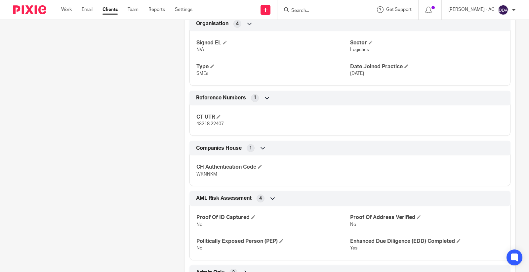
scroll to position [449, 0]
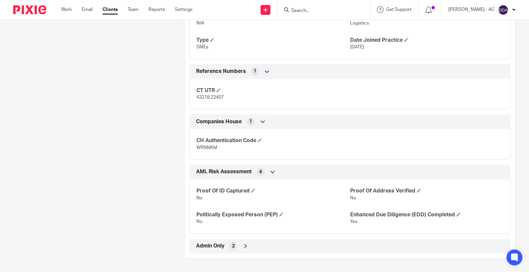
click at [244, 247] on icon at bounding box center [246, 246] width 7 height 7
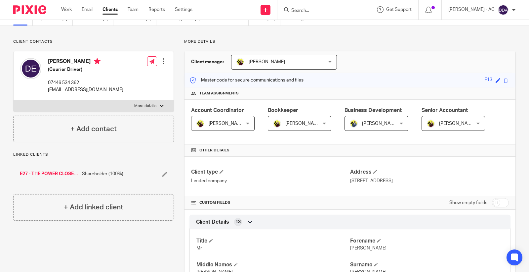
scroll to position [0, 0]
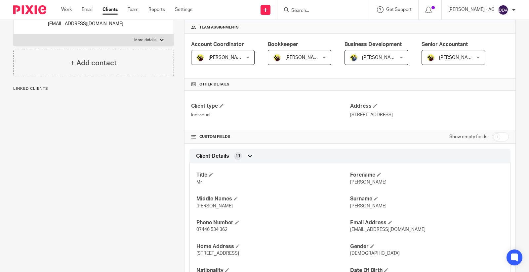
scroll to position [110, 0]
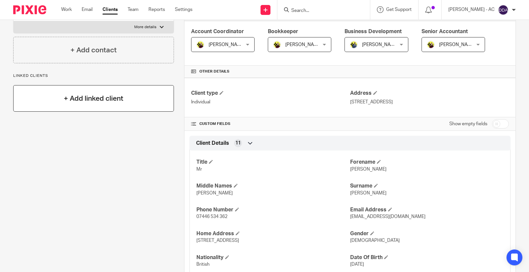
click at [83, 101] on h4 "+ Add linked client" at bounding box center [94, 98] width 60 height 10
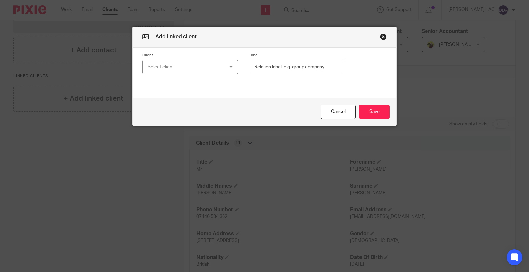
click at [160, 67] on div "Select client" at bounding box center [184, 67] width 72 height 14
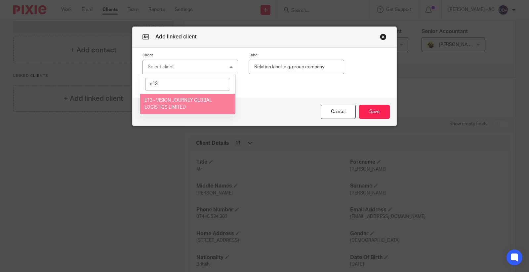
type input "e13"
click at [164, 97] on li "E13 - VISION JOURNEY GLOBAL LOGISTICS LIMITED" at bounding box center [187, 104] width 95 height 20
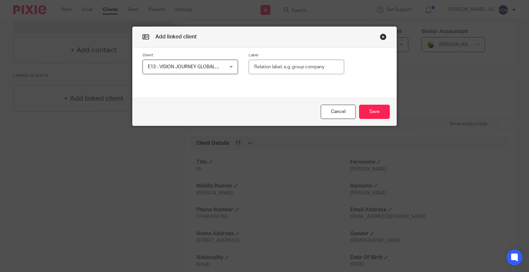
click at [308, 69] on input "text" at bounding box center [297, 67] width 96 height 15
click at [323, 64] on input "text" at bounding box center [297, 67] width 96 height 15
paste input "Shareholder (100%)"
type input "Shareholder (100%)"
click at [375, 110] on button "Save" at bounding box center [374, 112] width 31 height 14
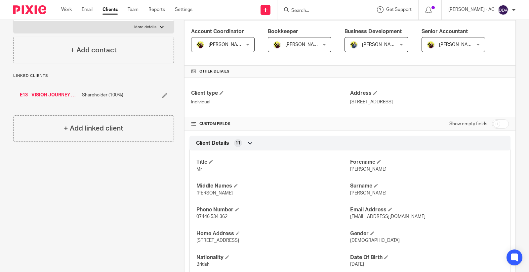
scroll to position [0, 0]
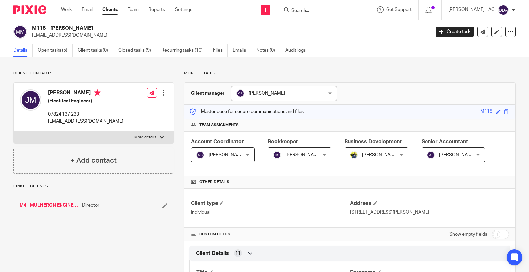
drag, startPoint x: 100, startPoint y: 27, endPoint x: 51, endPoint y: 27, distance: 49.3
click at [51, 27] on h2 "M118 - [PERSON_NAME]" at bounding box center [189, 28] width 315 height 7
copy h2 "[PERSON_NAME]"
drag, startPoint x: 44, startPoint y: 26, endPoint x: 120, endPoint y: 23, distance: 76.5
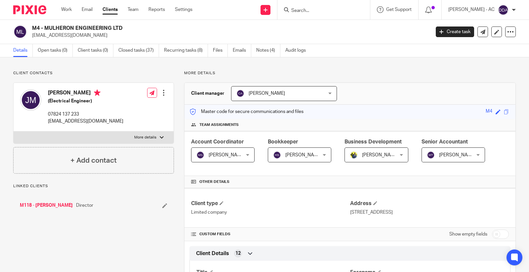
click at [120, 23] on div "M4 - MULHERON ENGINEERING LTD [EMAIL_ADDRESS][DOMAIN_NAME] Create task Update f…" at bounding box center [264, 32] width 529 height 24
copy h2 "MULHERON ENGINEERING LTD"
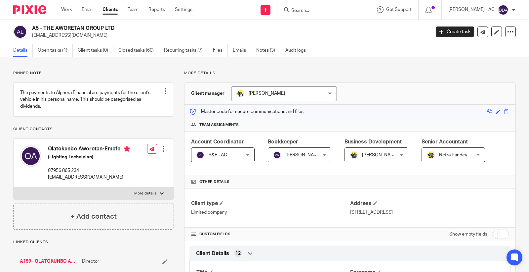
drag, startPoint x: 116, startPoint y: 28, endPoint x: 44, endPoint y: 28, distance: 71.8
click at [44, 28] on h2 "A5 - THE AWORETAN GROUP LTD" at bounding box center [189, 28] width 315 height 7
copy h2 "THE AWORETAN GROUP LTD"
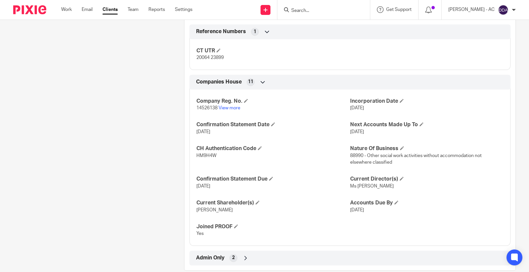
scroll to position [477, 0]
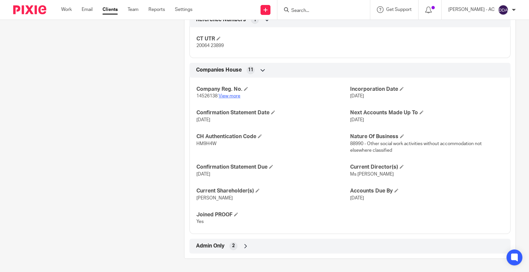
click at [234, 95] on link "View more" at bounding box center [230, 96] width 22 height 5
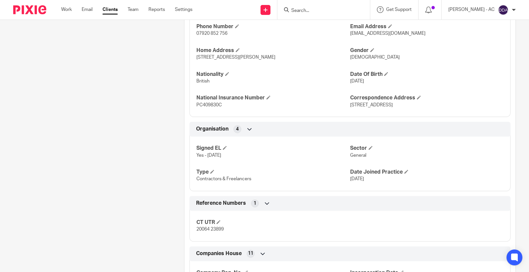
scroll to position [0, 0]
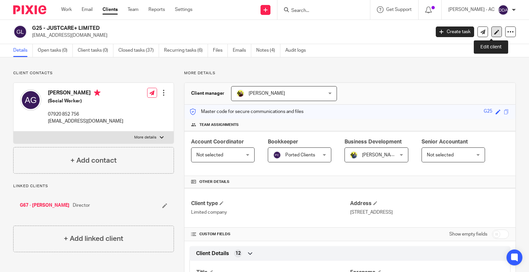
click at [495, 33] on icon at bounding box center [497, 31] width 5 height 5
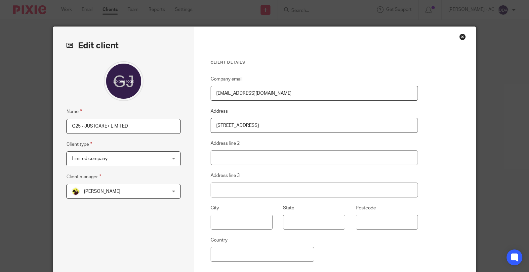
drag, startPoint x: 82, startPoint y: 127, endPoint x: 57, endPoint y: 131, distance: 25.5
click at [57, 131] on div "Edit client Name G25 - JUSTCARE+ LIMITED Client type Limited company Limited co…" at bounding box center [123, 171] width 141 height 288
click at [131, 126] on input "JUSTCARE+ LIMITED" at bounding box center [124, 126] width 114 height 15
paste input "DISSOLVED"
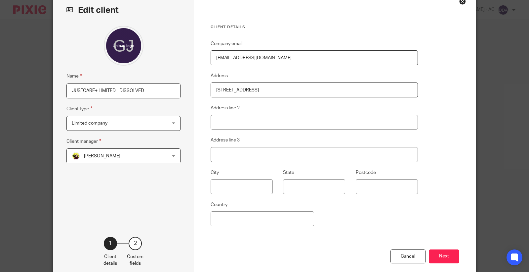
scroll to position [71, 0]
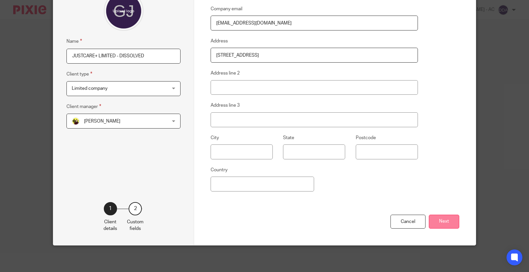
type input "JUSTCARE+ LIMITED - DISSOLVED"
click at [435, 219] on button "Next" at bounding box center [444, 221] width 30 height 14
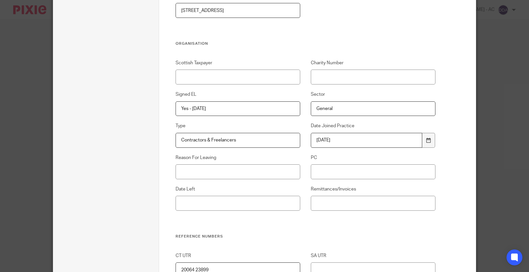
scroll to position [365, 0]
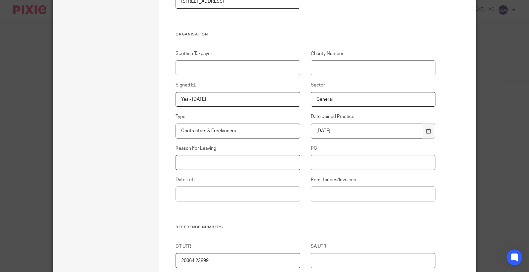
click at [219, 157] on input "Reason For Leaving" at bounding box center [238, 162] width 125 height 15
paste input "DECIDED TO DO THEIR OWN WORK"
type input "DECIDED TO DO THEIR OWN WORK"
click at [233, 195] on input "Date Left" at bounding box center [238, 193] width 125 height 15
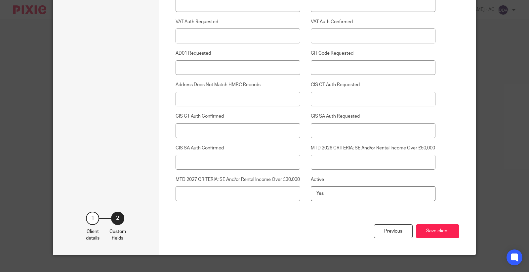
scroll to position [1752, 0]
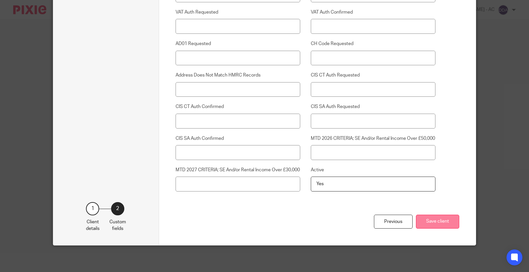
type input "[DATE]"
click at [433, 220] on button "Save client" at bounding box center [437, 221] width 43 height 14
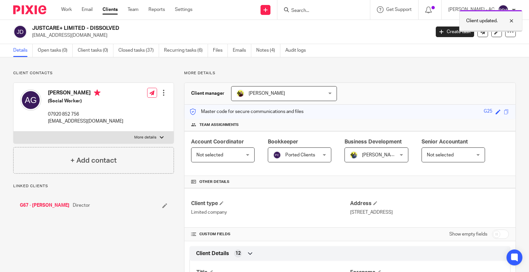
click at [507, 28] on div "Client updated." at bounding box center [491, 21] width 63 height 22
click at [508, 32] on icon at bounding box center [511, 31] width 7 height 7
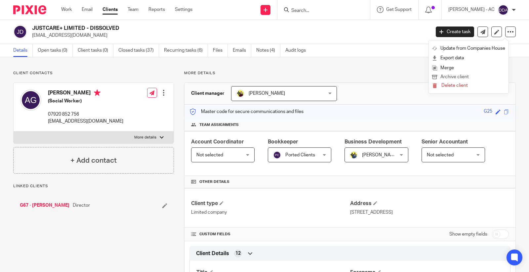
click at [475, 77] on button "Archive client" at bounding box center [468, 77] width 73 height 9
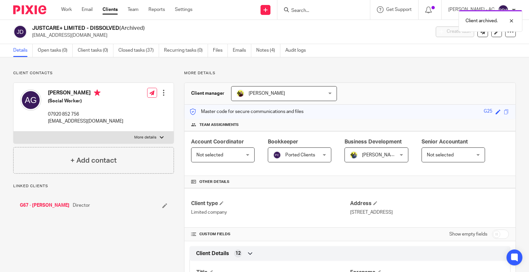
click at [159, 208] on li "G67 - [PERSON_NAME] Director" at bounding box center [94, 205] width 148 height 7
click at [162, 204] on icon at bounding box center [164, 205] width 5 height 5
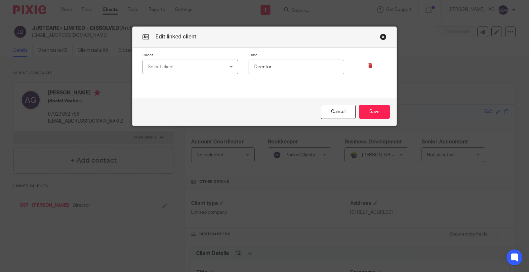
click at [369, 64] on icon at bounding box center [370, 65] width 5 height 5
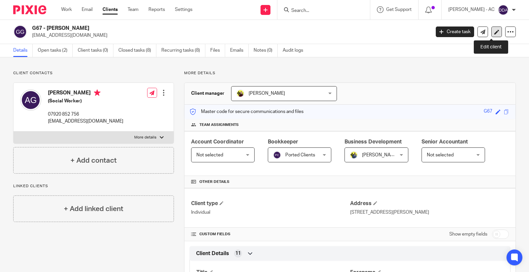
click at [495, 32] on link at bounding box center [497, 31] width 11 height 11
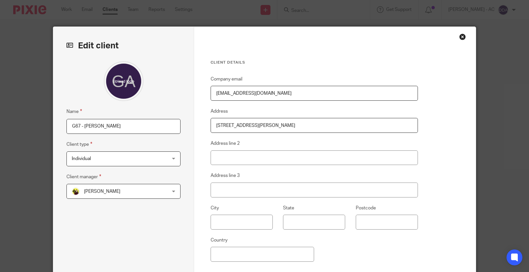
drag, startPoint x: 80, startPoint y: 123, endPoint x: 58, endPoint y: 131, distance: 22.8
click at [58, 131] on div "Edit client Name G67 - ANGELINA GWANGAA Client type Individual Individual Indiv…" at bounding box center [123, 171] width 141 height 288
click at [150, 122] on input "ANGELINA GWANGAA" at bounding box center [124, 126] width 114 height 15
paste input "CLOSURE"
click at [68, 121] on input "[PERSON_NAME] - CLOSURE" at bounding box center [124, 126] width 114 height 15
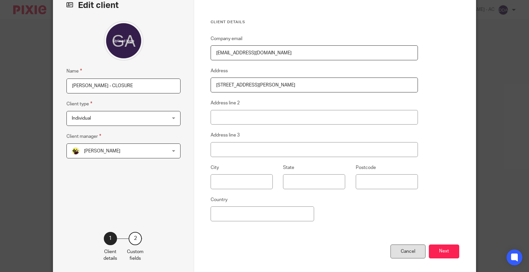
scroll to position [71, 0]
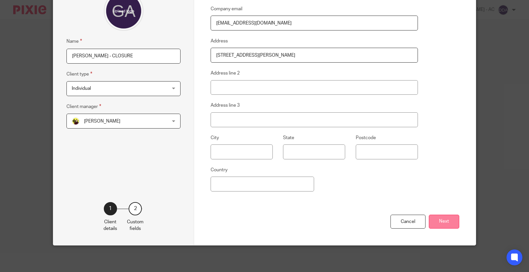
type input "[PERSON_NAME] - CLOSURE"
click at [431, 218] on button "Next" at bounding box center [444, 221] width 30 height 14
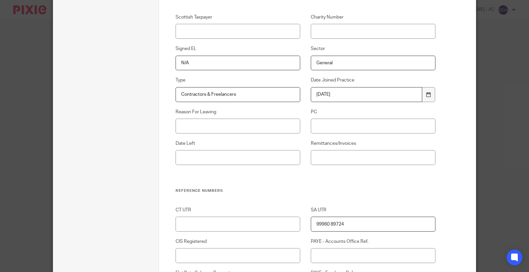
scroll to position [402, 0]
click at [185, 126] on input "Reason For Leaving" at bounding box center [238, 125] width 125 height 15
click at [255, 129] on input "Reason For Leaving" at bounding box center [238, 125] width 125 height 15
paste input "DECIDED TO DO THEIR OWN WORK"
type input "DECIDED TO DO THEIR OWN WORK"
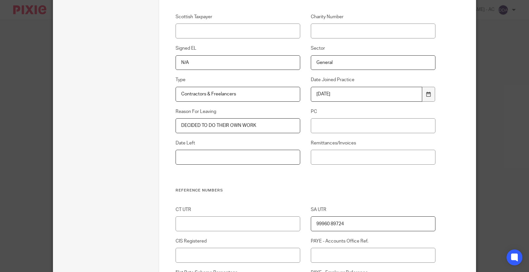
click at [236, 157] on input "Date Left" at bounding box center [238, 157] width 125 height 15
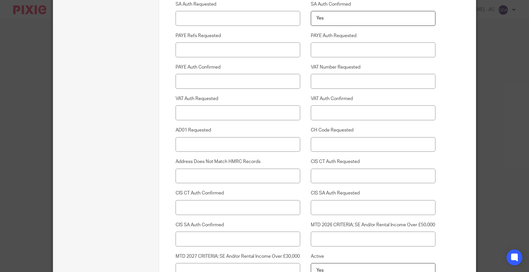
scroll to position [1752, 0]
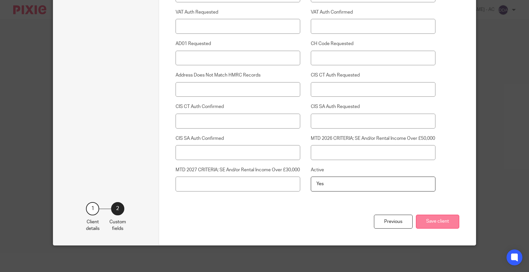
type input "13-10-2025"
click at [444, 220] on button "Save client" at bounding box center [437, 221] width 43 height 14
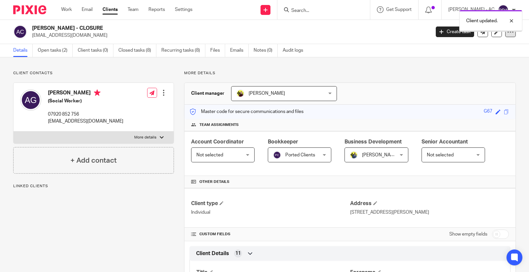
click at [508, 33] on icon at bounding box center [511, 31] width 7 height 7
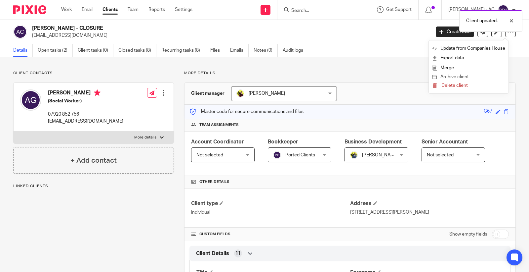
click at [459, 74] on button "Archive client" at bounding box center [468, 77] width 73 height 9
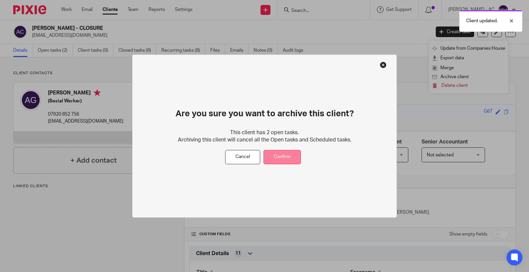
click at [287, 154] on button "Confirm" at bounding box center [282, 157] width 37 height 14
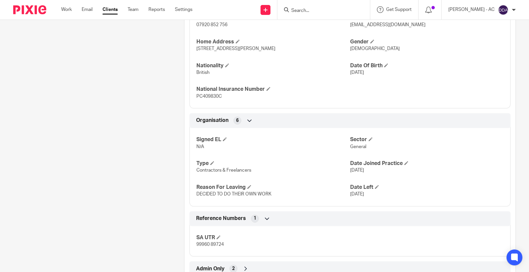
scroll to position [325, 0]
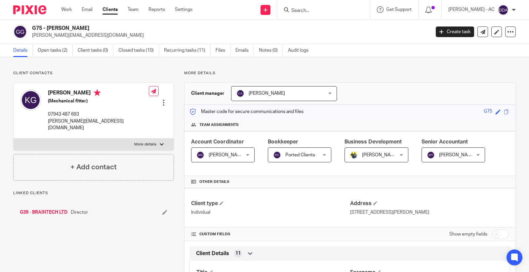
drag, startPoint x: 47, startPoint y: 28, endPoint x: 84, endPoint y: 31, distance: 36.8
click at [84, 31] on h2 "G75 - [PERSON_NAME]" at bounding box center [189, 28] width 315 height 7
copy h2 "[PERSON_NAME]"
click at [495, 31] on icon at bounding box center [497, 31] width 5 height 5
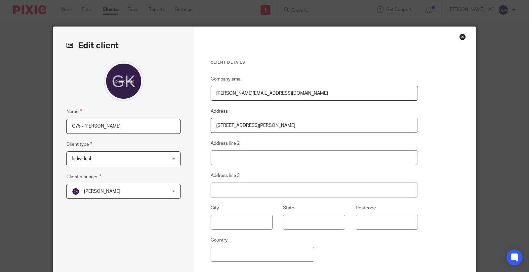
drag, startPoint x: 80, startPoint y: 126, endPoint x: 58, endPoint y: 136, distance: 24.0
click at [59, 132] on div "Edit client Name G75 - KEVIN GRIFFIN Client type Individual Individual Individu…" at bounding box center [123, 171] width 141 height 288
click at [120, 130] on input "KEVIN GRIFFIN" at bounding box center [124, 126] width 114 height 15
paste input "CLOSURE"
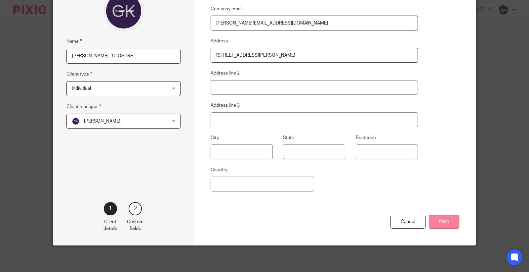
type input "[PERSON_NAME] - CLOSURE"
click at [449, 219] on button "Next" at bounding box center [444, 221] width 30 height 14
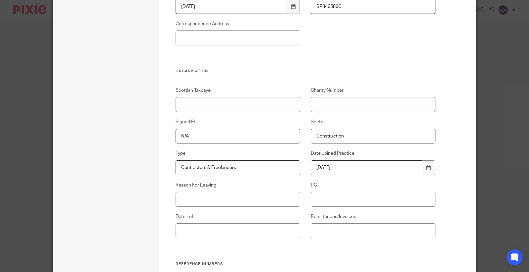
scroll to position [365, 0]
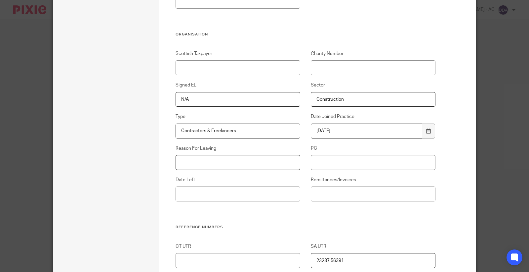
click at [206, 161] on input "Reason For Leaving" at bounding box center [238, 162] width 125 height 15
click at [189, 154] on div "Reason For Leaving" at bounding box center [232, 157] width 135 height 25
click at [186, 162] on input "Reason For Leaving" at bounding box center [238, 162] width 125 height 15
paste input "DECIDED TO DO THEIR OWN WORK"
type input "DECIDED TO DO THEIR OWN WORK"
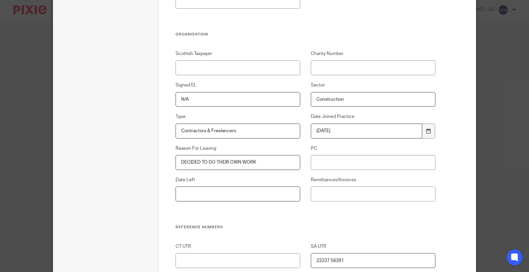
click at [202, 195] on input "Date Left" at bounding box center [238, 193] width 125 height 15
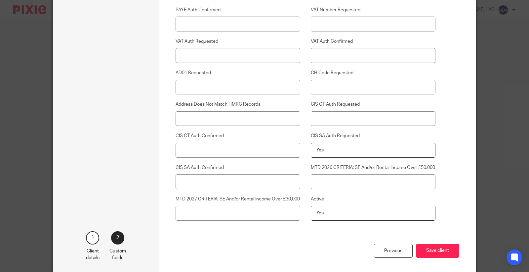
scroll to position [1752, 0]
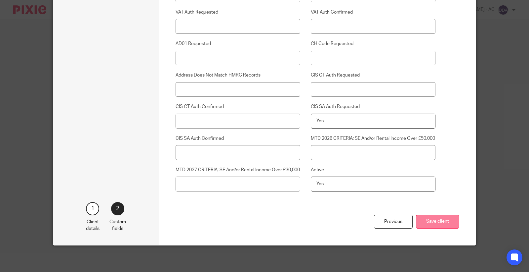
type input "[DATE]"
click at [451, 224] on button "Save client" at bounding box center [437, 221] width 43 height 14
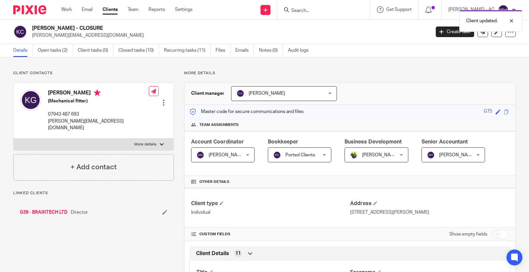
click at [163, 209] on icon at bounding box center [164, 211] width 5 height 5
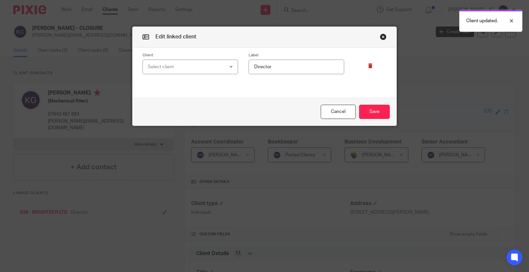
click at [368, 66] on icon at bounding box center [370, 65] width 5 height 5
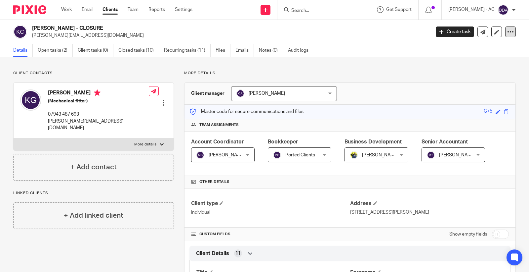
click at [506, 32] on div at bounding box center [511, 31] width 11 height 11
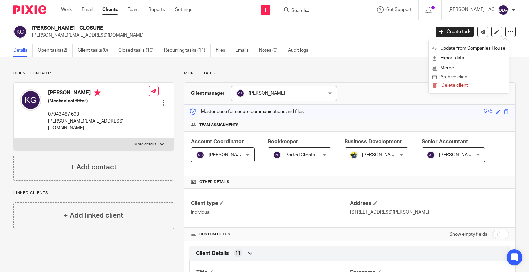
click at [459, 74] on button "Archive client" at bounding box center [468, 77] width 73 height 9
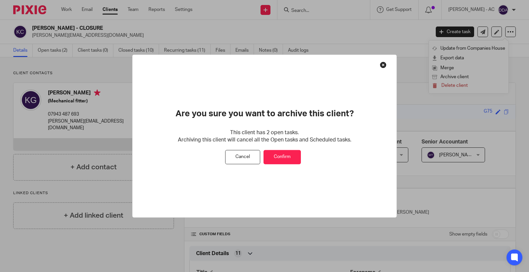
click at [290, 154] on button "Confirm" at bounding box center [282, 157] width 37 height 14
